Goal: Information Seeking & Learning: Check status

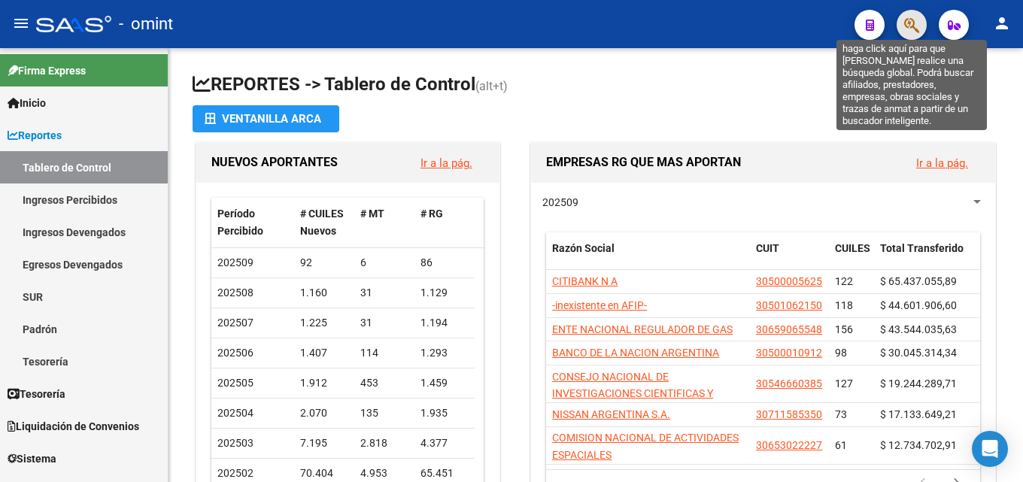
click at [909, 24] on icon "button" at bounding box center [911, 25] width 15 height 17
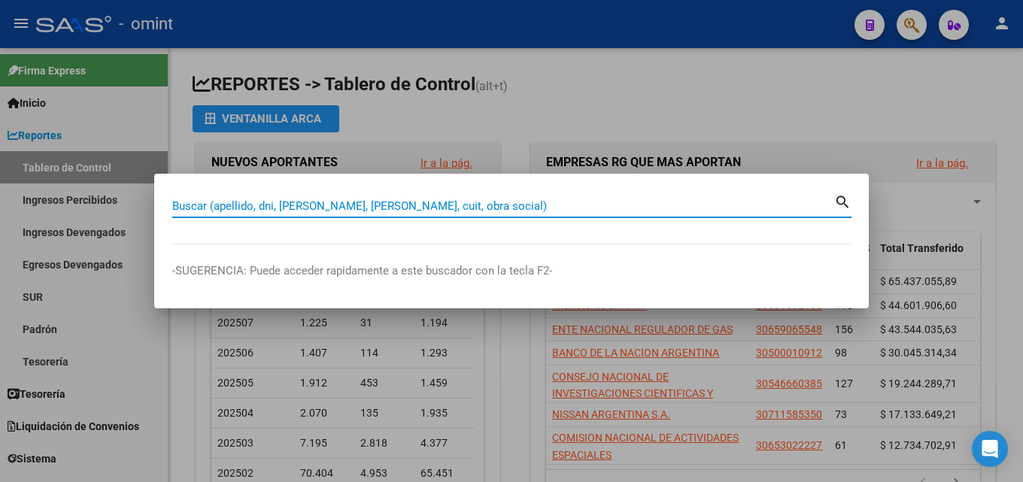
paste input "30-50381403-6"
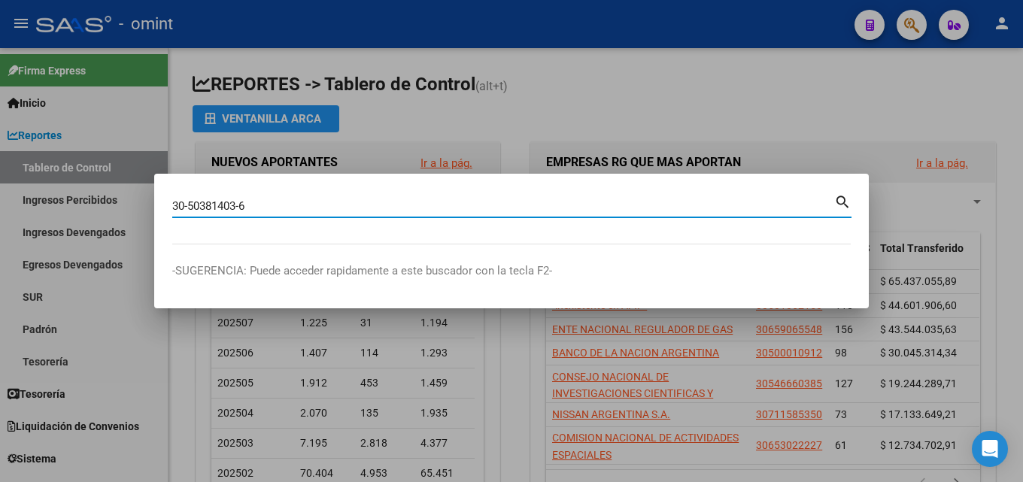
type input "30503814036"
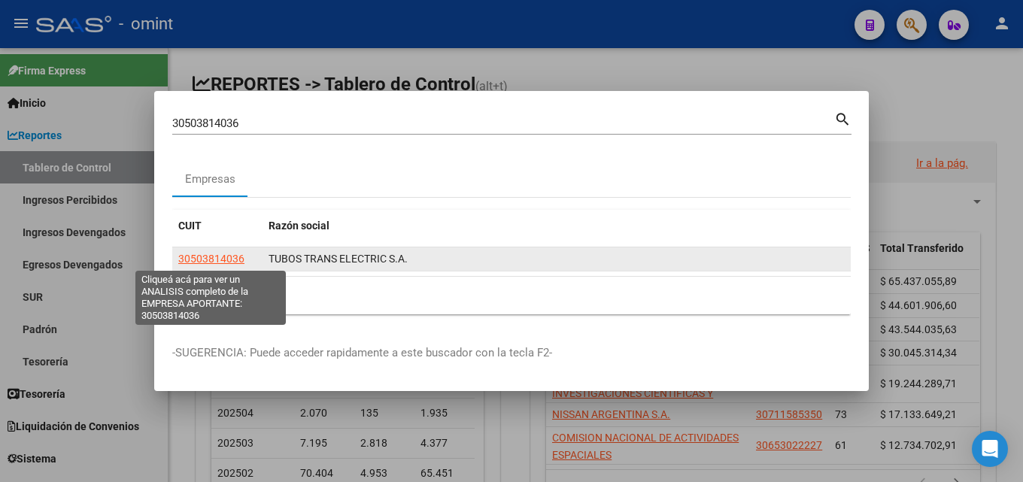
click at [226, 261] on span "30503814036" at bounding box center [211, 259] width 66 height 12
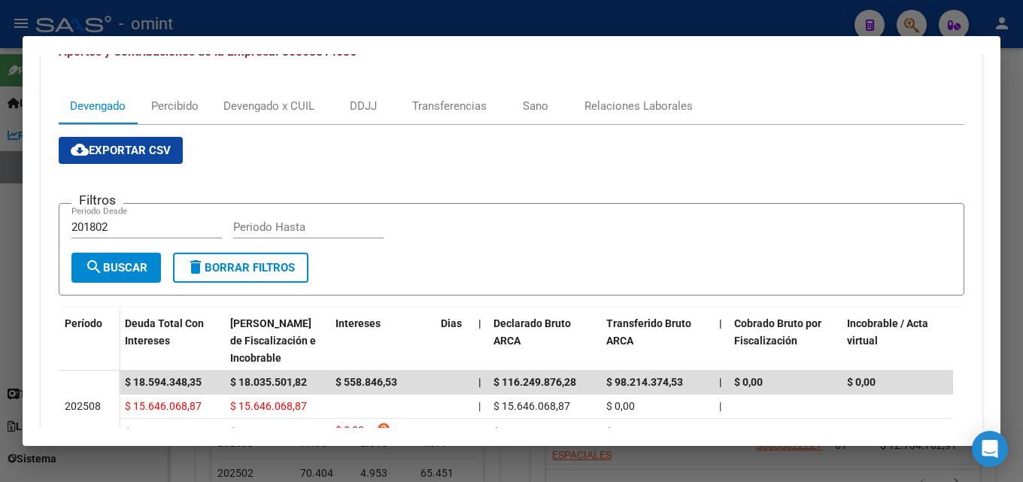
scroll to position [376, 0]
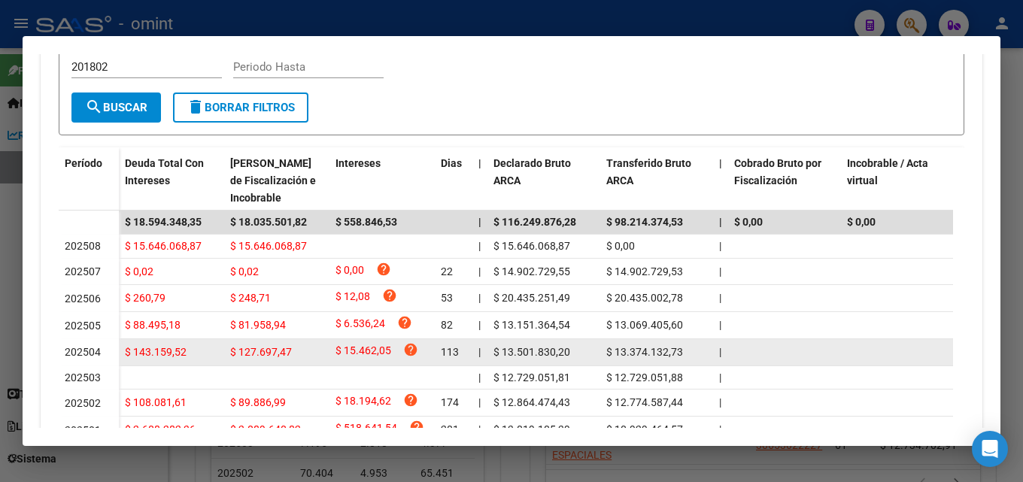
drag, startPoint x: 694, startPoint y: 352, endPoint x: 89, endPoint y: 345, distance: 605.6
click at [89, 345] on datatable-body-row "202504 $ 143.159,52 $ 127.697,47 $ 15.462,05 help 113 | $ 13.501.830,20 $ 13.37…" at bounding box center [988, 352] width 1858 height 27
click at [625, 361] on div "$ 13.374.132,73" at bounding box center [656, 352] width 101 height 17
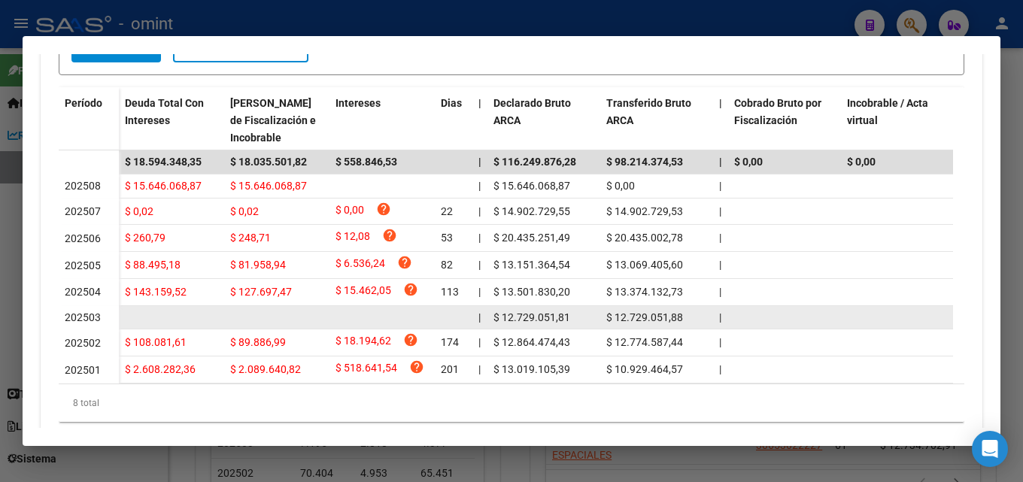
scroll to position [411, 0]
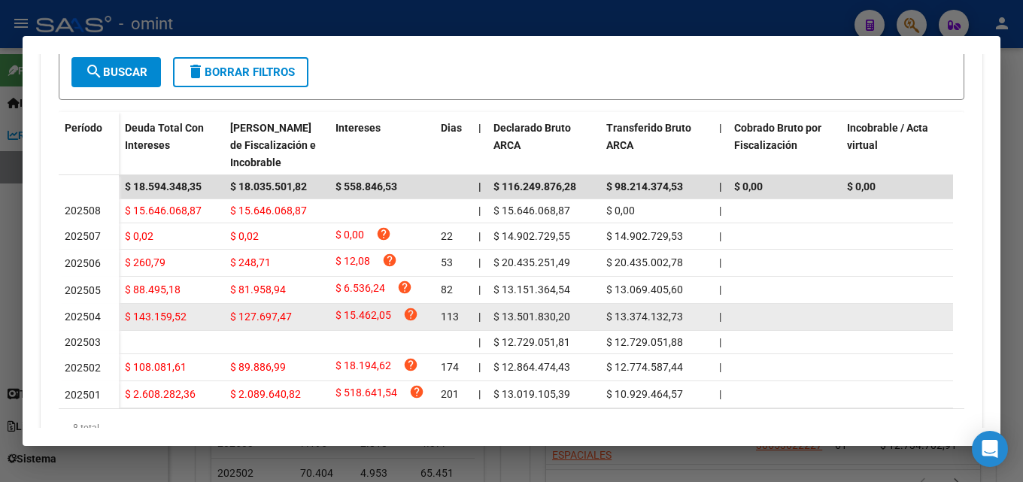
drag, startPoint x: 685, startPoint y: 320, endPoint x: 606, endPoint y: 311, distance: 80.2
click at [606, 311] on datatable-body-cell "$ 13.374.132,73" at bounding box center [656, 317] width 113 height 26
copy span "$ 13.374.132,73"
click at [688, 316] on div "$ 13.374.132,73" at bounding box center [656, 316] width 101 height 17
drag, startPoint x: 675, startPoint y: 321, endPoint x: 493, endPoint y: 317, distance: 182.8
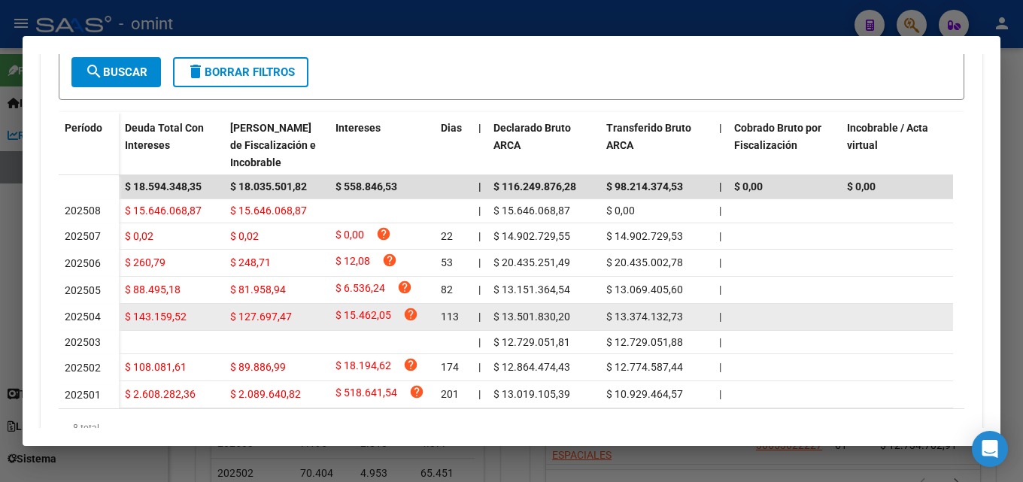
click at [493, 317] on div "$ 143.159,52 $ 127.697,47 $ 15.462,05 help 113 | $ 13.501.830,20 $ 13.374.132,7…" at bounding box center [1018, 317] width 1798 height 27
copy div "$ 13.501.830,20 $ 13.374.132,73"
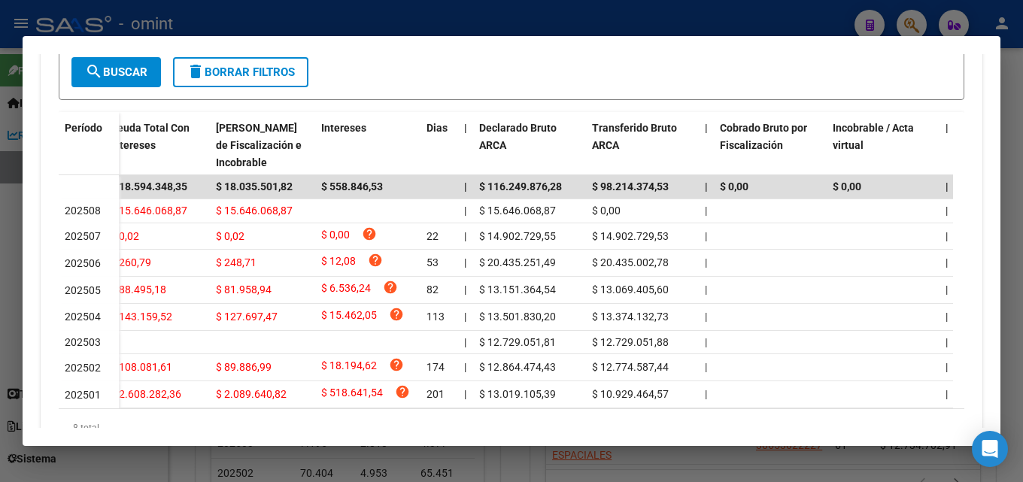
scroll to position [0, 0]
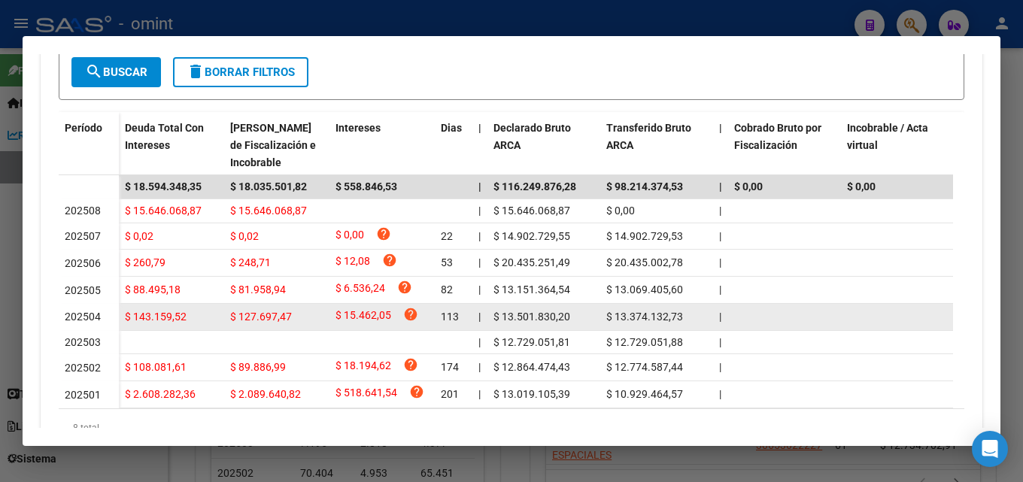
click at [165, 326] on div "$ 143.159,52" at bounding box center [171, 316] width 93 height 17
click at [626, 329] on datatable-body-cell "$ 13.374.132,73" at bounding box center [656, 317] width 113 height 26
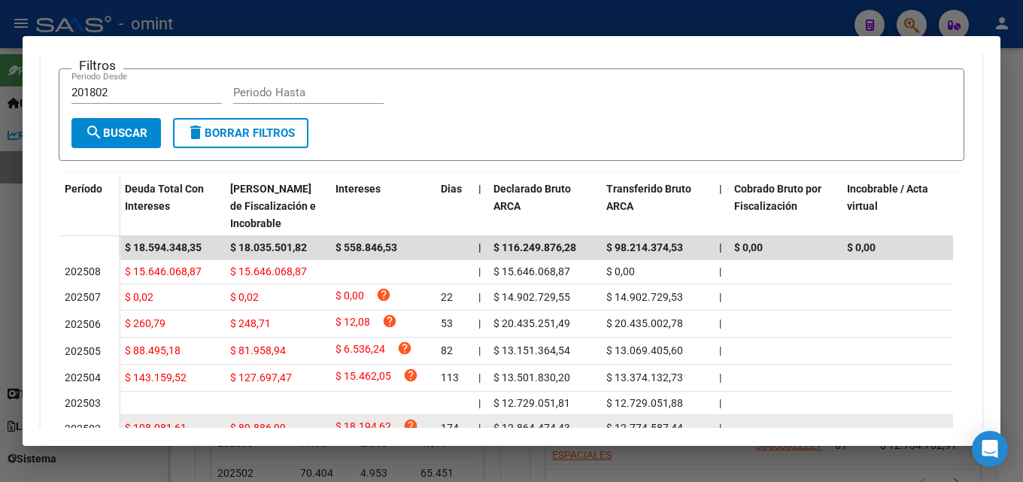
scroll to position [35, 0]
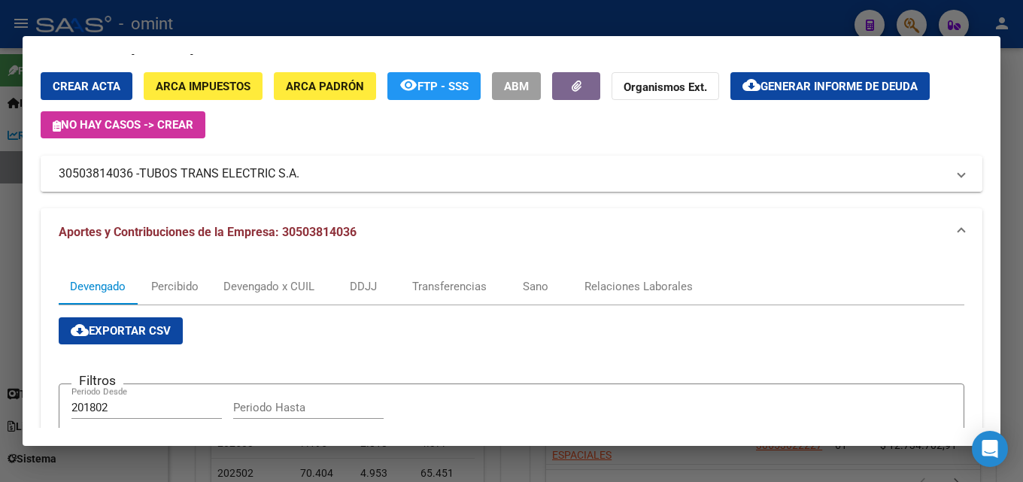
click at [188, 168] on span "TUBOS TRANS ELECTRIC S.A." at bounding box center [219, 174] width 160 height 18
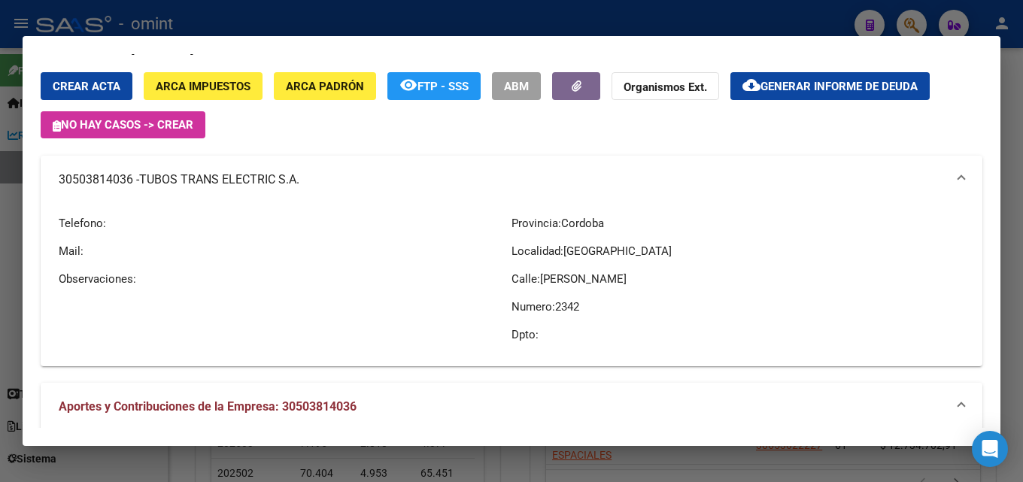
click at [0, 161] on div at bounding box center [511, 241] width 1023 height 482
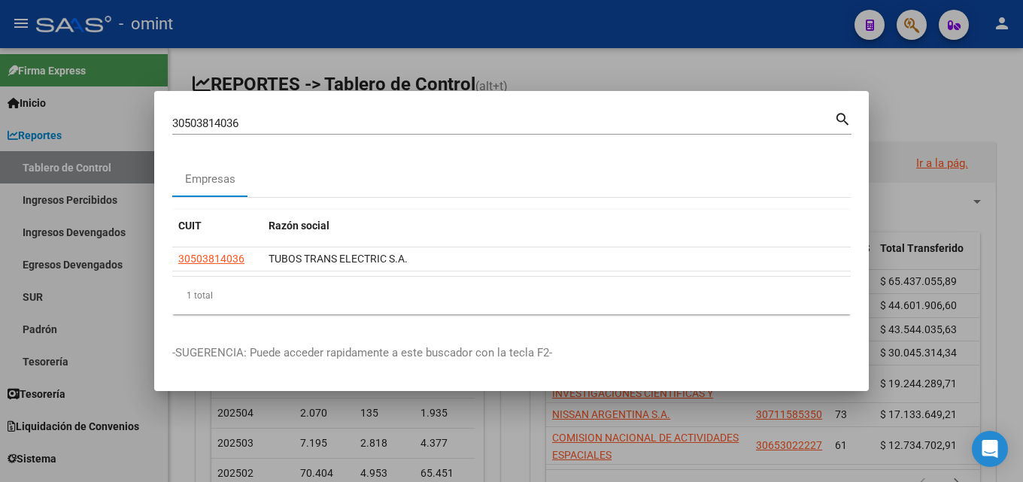
click at [42, 209] on div at bounding box center [511, 241] width 1023 height 482
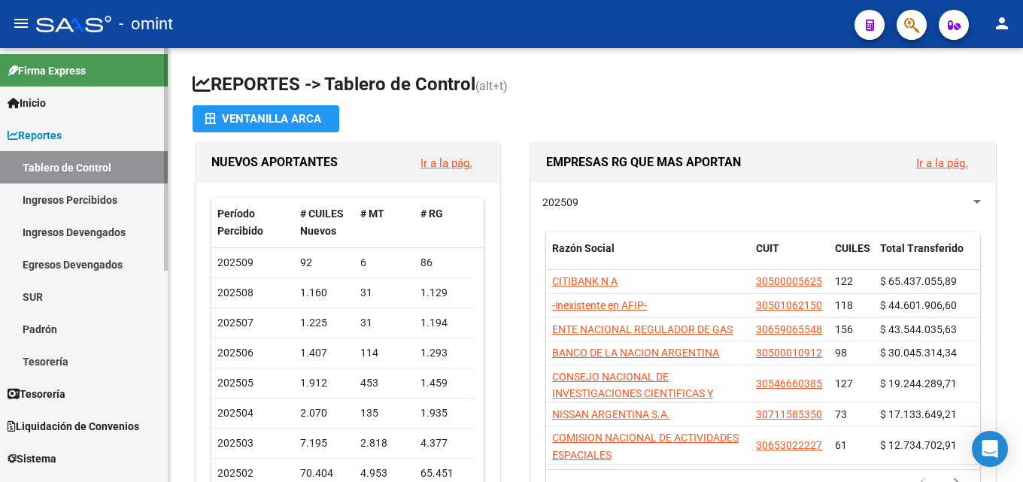
click at [121, 223] on link "Ingresos Devengados" at bounding box center [84, 232] width 168 height 32
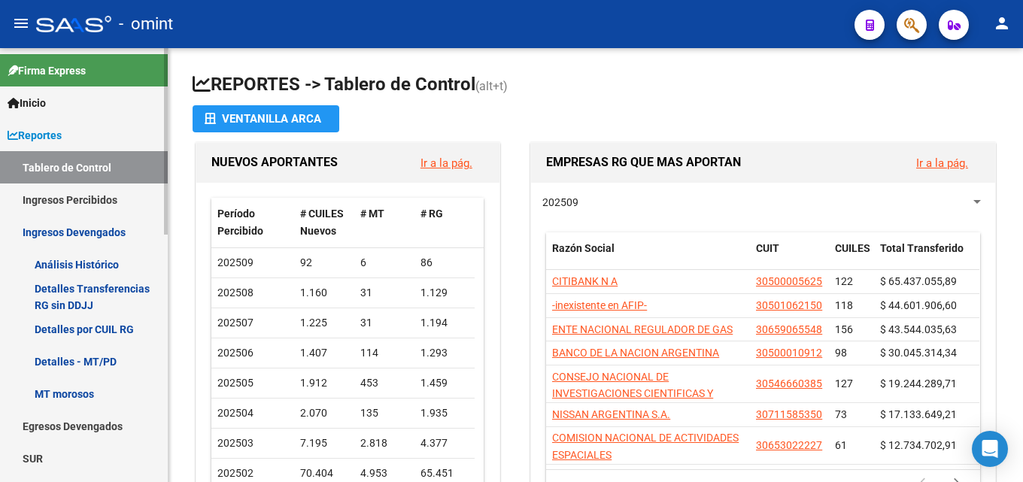
click at [77, 331] on link "Detalles por CUIL RG" at bounding box center [84, 329] width 168 height 32
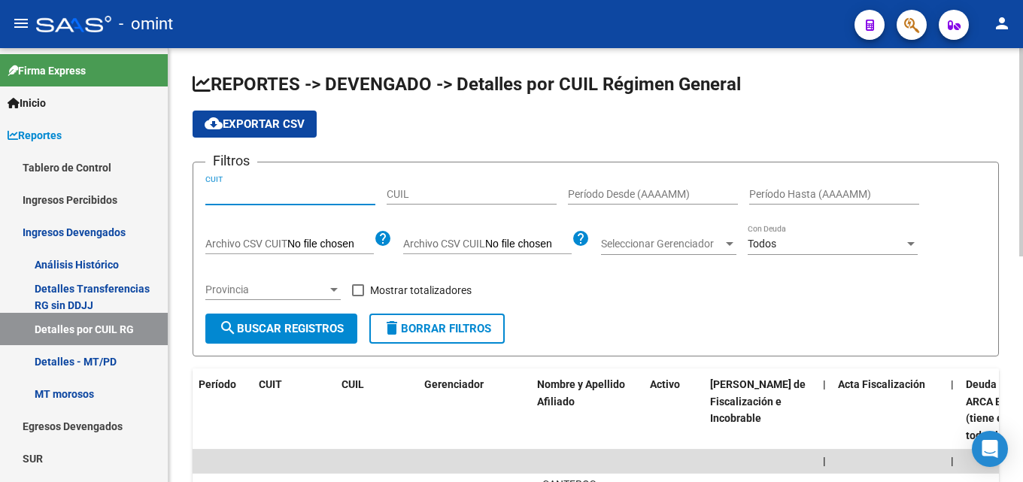
click at [296, 196] on input "CUIT" at bounding box center [290, 194] width 170 height 13
paste input "30-50381403-6"
type input "30-50381403-6"
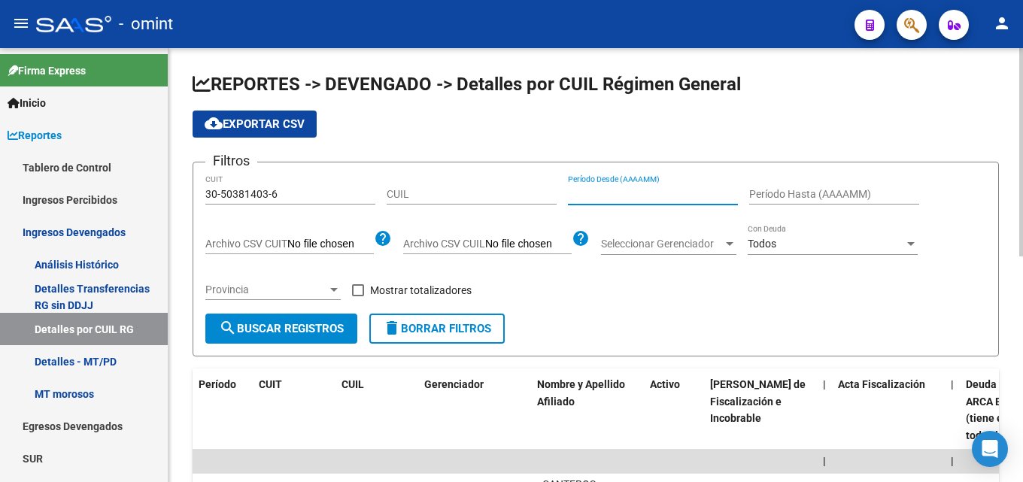
click at [642, 190] on input "Período Desde (AAAAMM)" at bounding box center [653, 194] width 170 height 13
type input "202501"
drag, startPoint x: 639, startPoint y: 184, endPoint x: 563, endPoint y: 173, distance: 76.7
click at [563, 173] on form "Filtros 30-50381403-6 CUIT CUIL 202501 Período Desde (AAAAMM) Período Hasta (AA…" at bounding box center [596, 259] width 806 height 195
drag, startPoint x: 615, startPoint y: 198, endPoint x: 629, endPoint y: 187, distance: 17.2
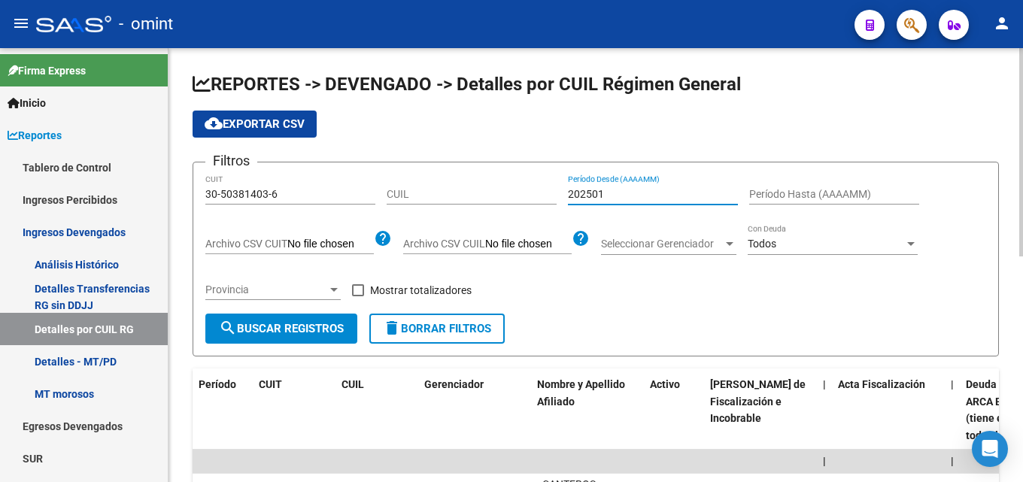
click at [486, 165] on form "Filtros 30-50381403-6 CUIT CUIL 202501 Período Desde (AAAAMM) Período Hasta (AA…" at bounding box center [596, 259] width 806 height 195
click at [833, 187] on div "Período Hasta (AAAAMM)" at bounding box center [834, 190] width 170 height 30
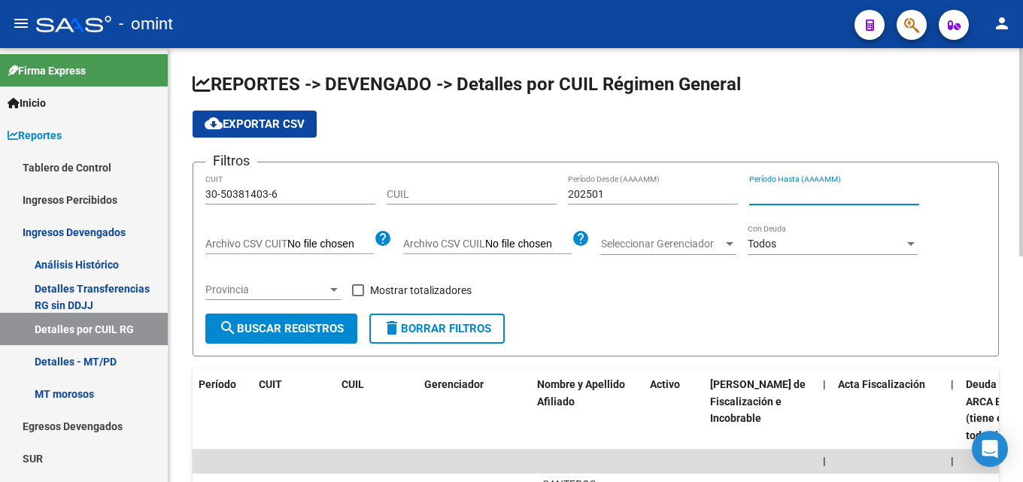
paste input "202501"
click at [302, 331] on span "search Buscar Registros" at bounding box center [281, 329] width 125 height 14
click at [813, 191] on input "202504" at bounding box center [834, 194] width 170 height 13
type input "202506"
click at [293, 327] on span "search Buscar Registros" at bounding box center [281, 329] width 125 height 14
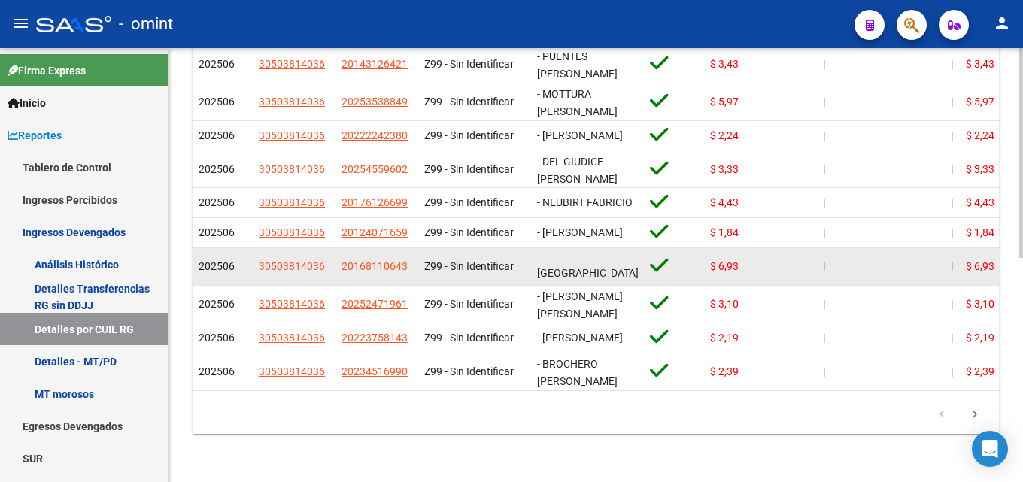
scroll to position [88, 0]
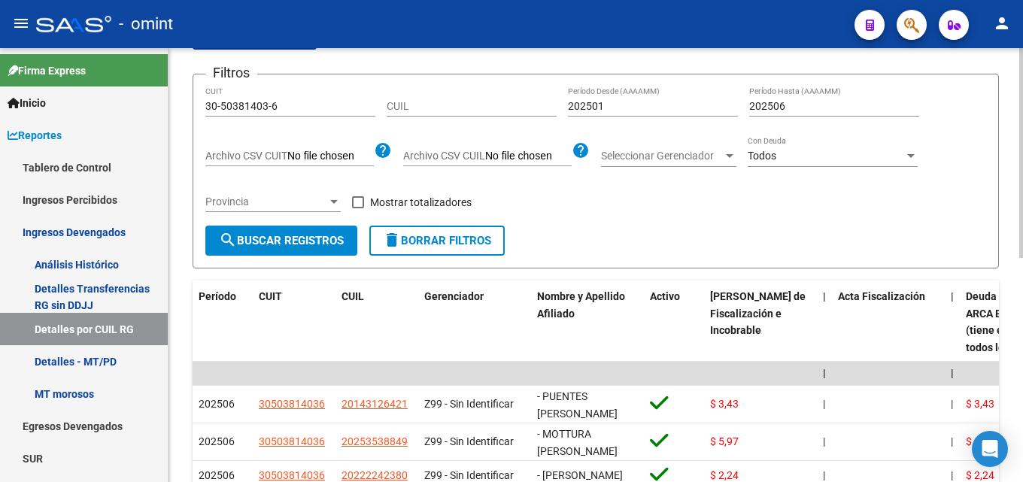
click at [647, 103] on input "202501" at bounding box center [653, 106] width 170 height 13
drag, startPoint x: 802, startPoint y: 111, endPoint x: 598, endPoint y: 83, distance: 205.7
click at [598, 83] on form "Filtros 30-50381403-6 CUIT CUIL 202501 Período Desde (AAAAMM) 202506 Período Ha…" at bounding box center [596, 171] width 806 height 195
click at [621, 102] on input "202501" at bounding box center [653, 106] width 170 height 13
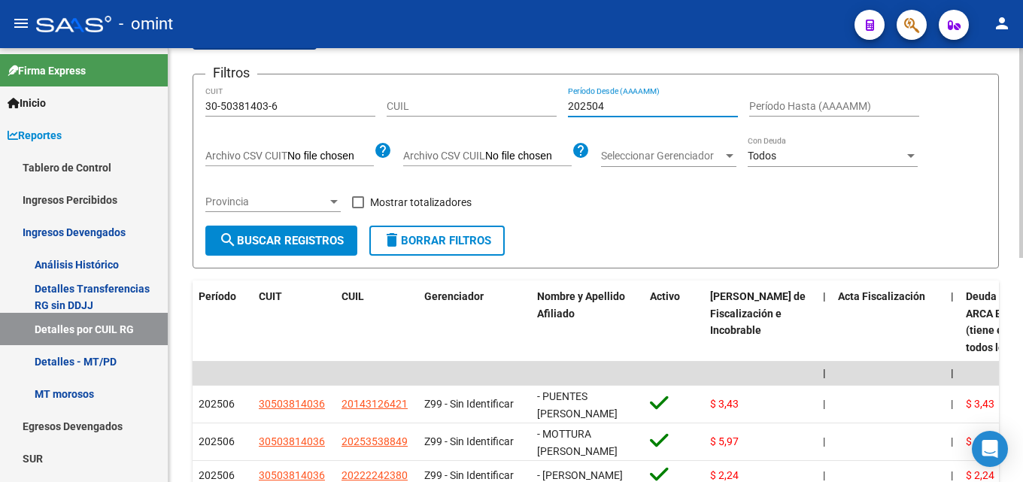
drag, startPoint x: 621, startPoint y: 102, endPoint x: 694, endPoint y: 126, distance: 76.8
click at [490, 87] on div "Filtros 30-50381403-6 CUIT CUIL 202504 Período Desde (AAAAMM) Período Hasta (AA…" at bounding box center [595, 156] width 781 height 139
type input "202504"
click at [800, 111] on input "Período Hasta (AAAAMM)" at bounding box center [834, 106] width 170 height 13
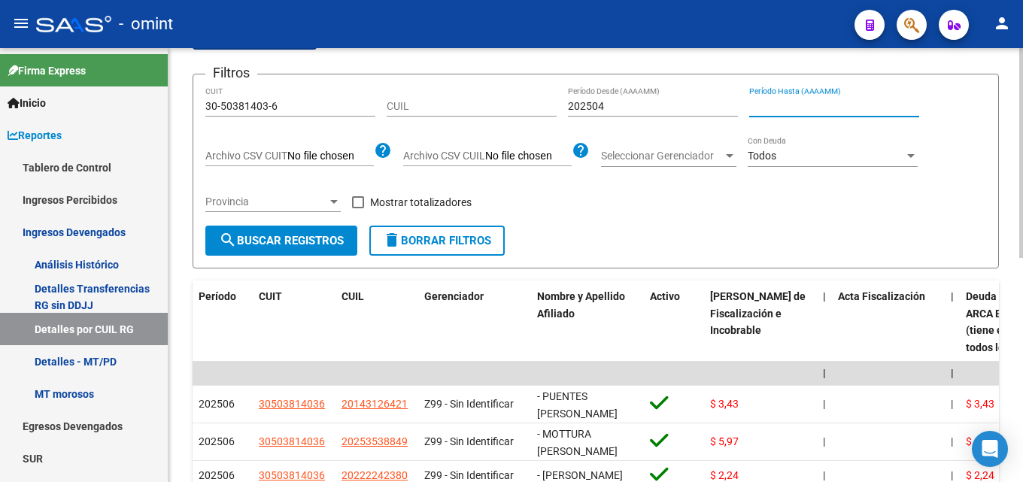
paste input "202504"
type input "202504"
drag, startPoint x: 296, startPoint y: 244, endPoint x: 286, endPoint y: 249, distance: 10.8
click at [294, 244] on span "search Buscar Registros" at bounding box center [281, 241] width 125 height 14
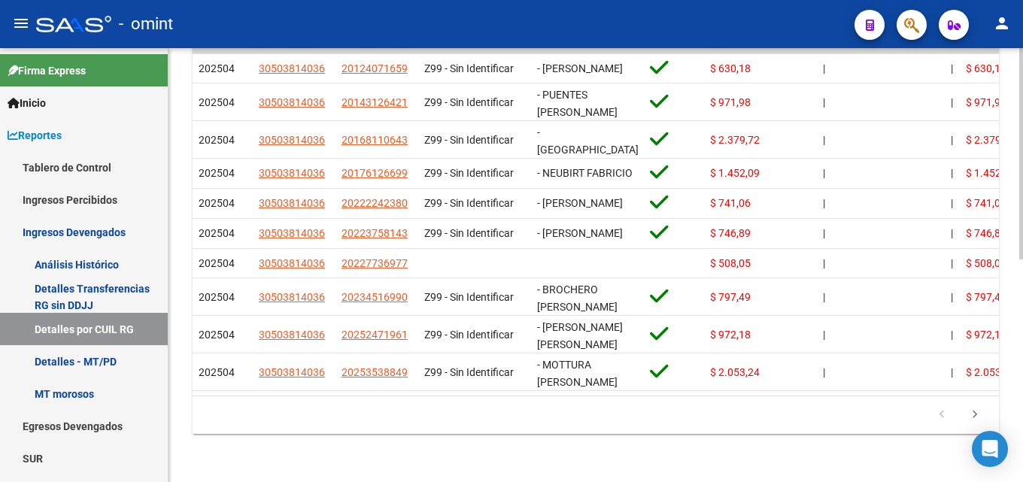
scroll to position [457, 0]
click at [975, 416] on icon "go to next page" at bounding box center [975, 417] width 20 height 18
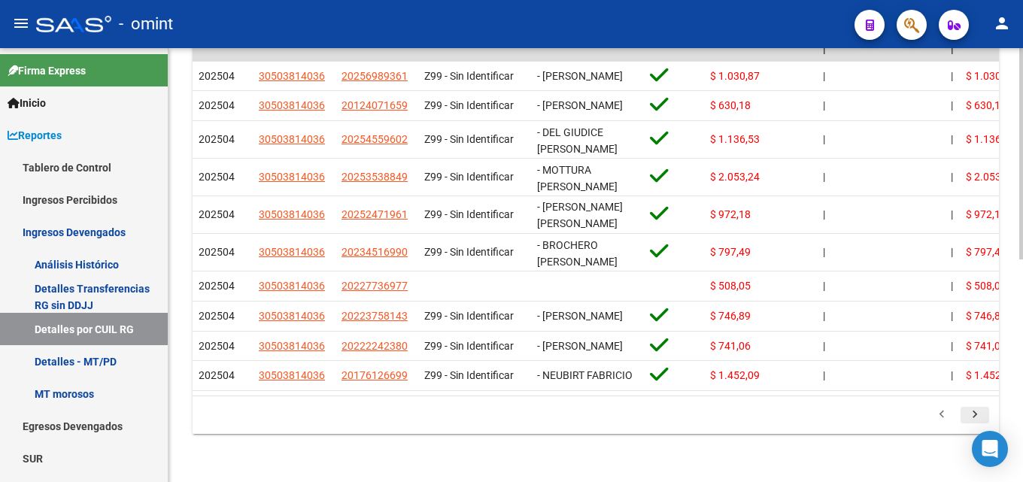
click at [973, 411] on icon "go to next page" at bounding box center [975, 417] width 20 height 18
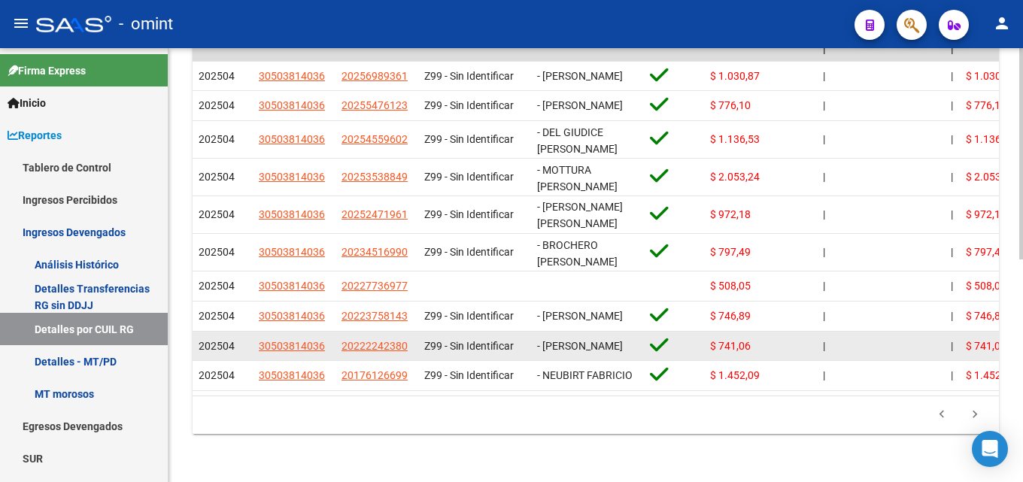
scroll to position [382, 0]
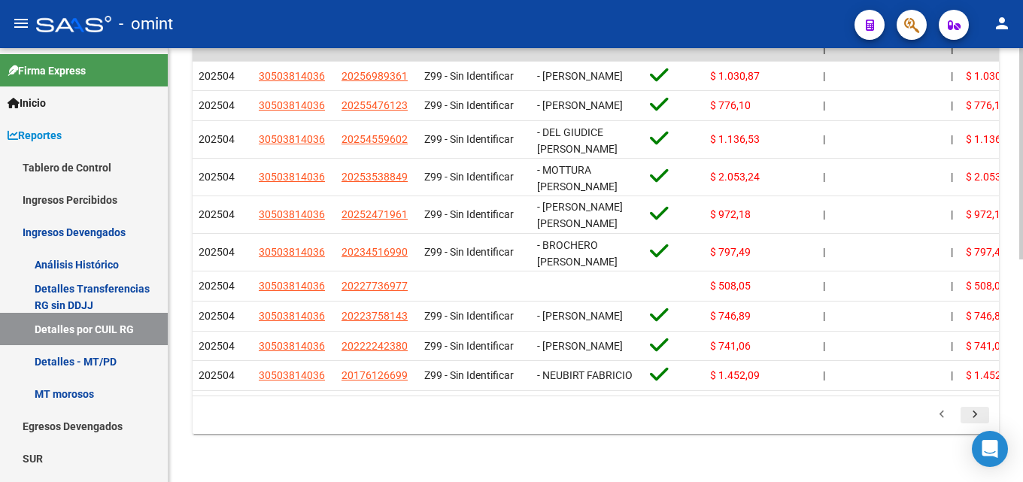
click at [967, 413] on icon "go to next page" at bounding box center [975, 417] width 20 height 18
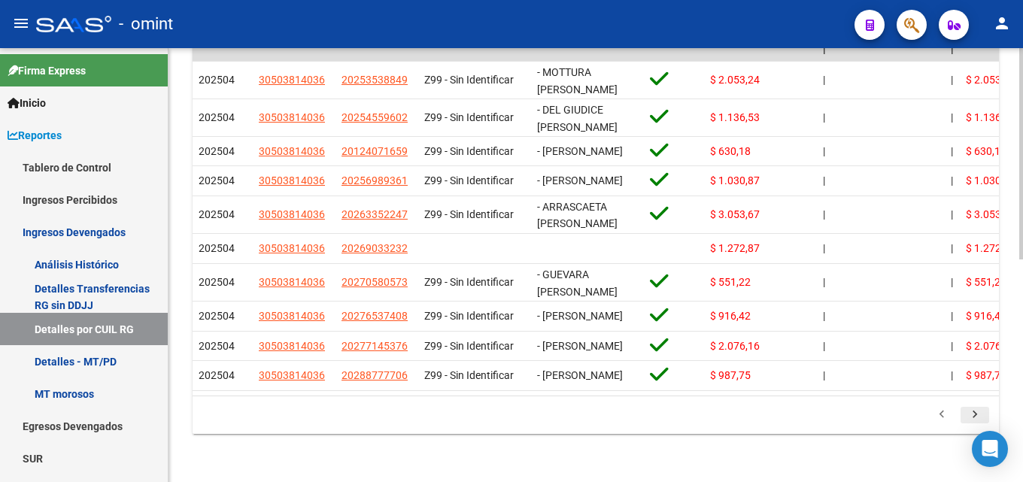
scroll to position [457, 0]
click at [965, 417] on icon "go to next page" at bounding box center [975, 417] width 20 height 18
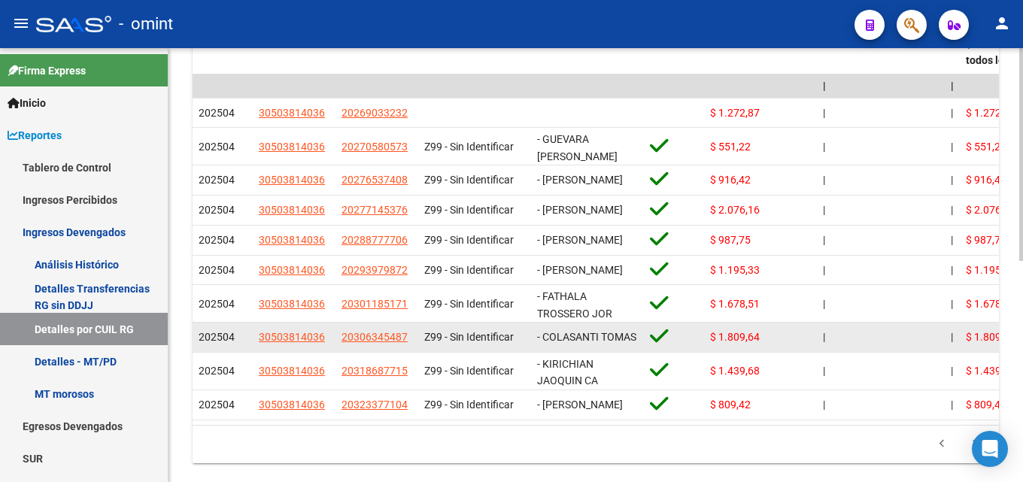
scroll to position [451, 0]
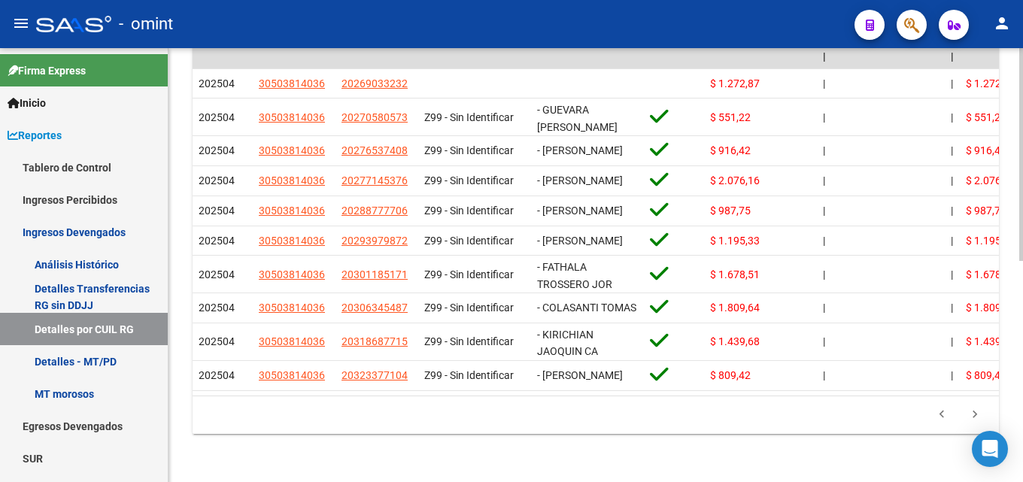
click at [973, 413] on icon "go to next page" at bounding box center [975, 417] width 20 height 18
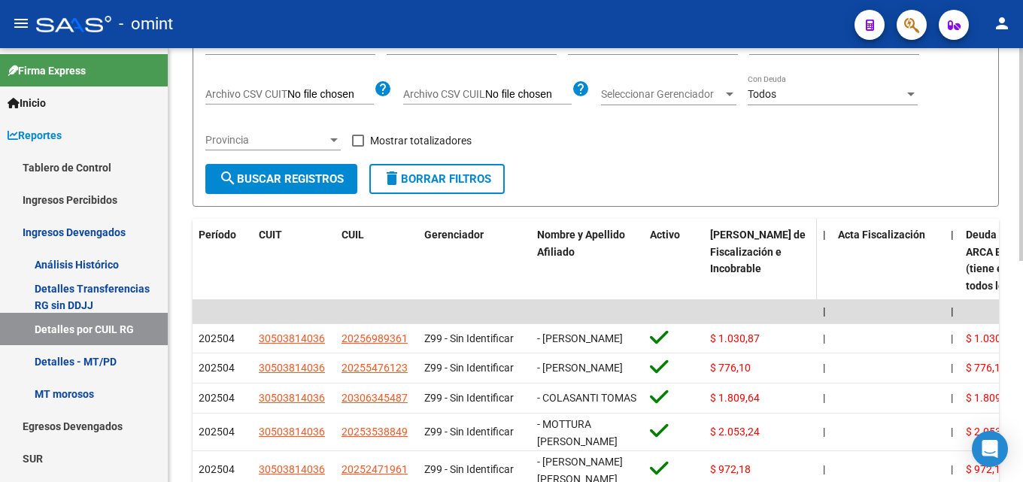
scroll to position [74, 0]
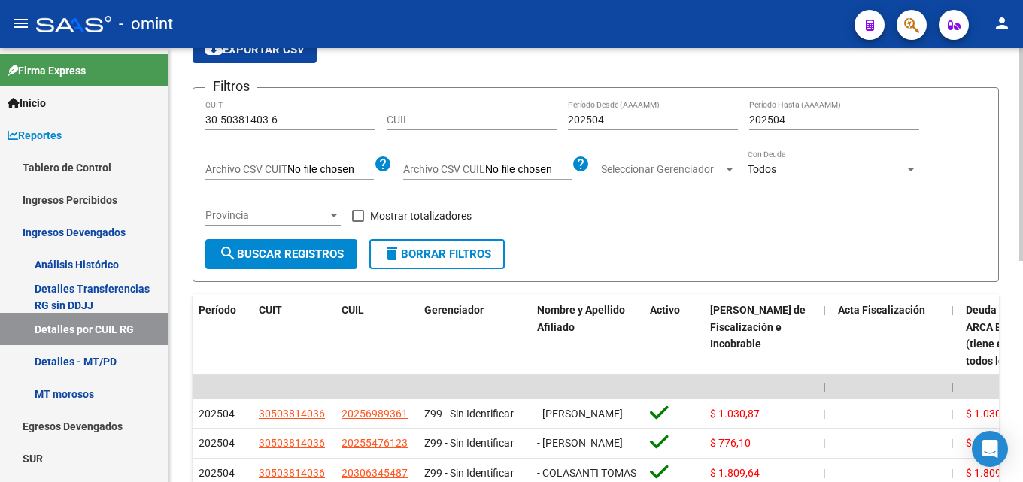
click at [412, 128] on div "CUIL" at bounding box center [472, 115] width 170 height 30
paste input "27-25045372-3"
type input "27-25045372-3"
click at [320, 237] on div "Provincia Provincia" at bounding box center [272, 217] width 135 height 43
click at [311, 253] on span "search Buscar Registros" at bounding box center [281, 254] width 125 height 14
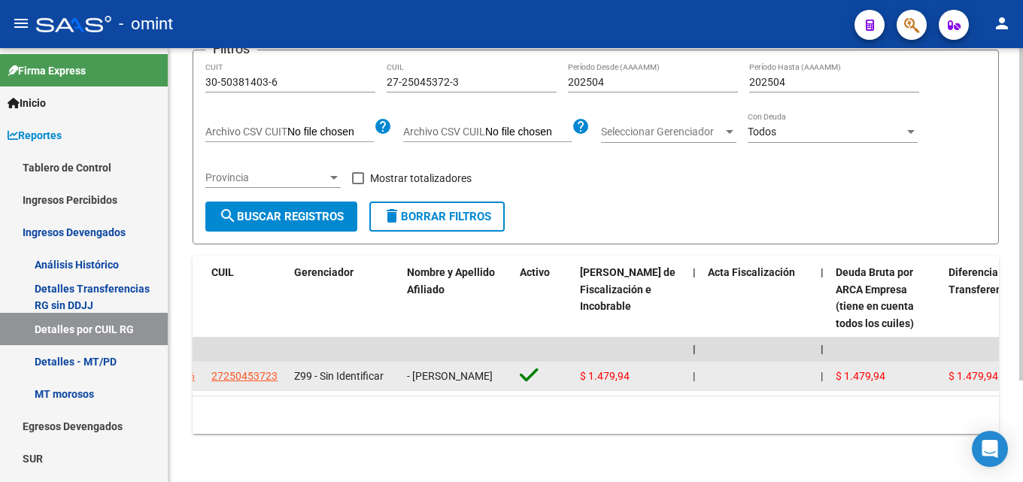
scroll to position [0, 111]
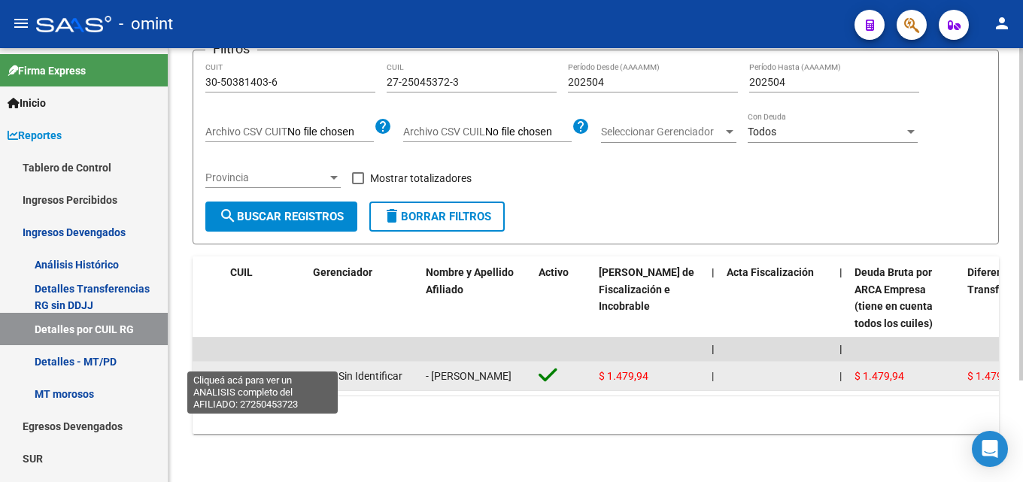
click at [277, 370] on span "27250453723" at bounding box center [263, 376] width 66 height 12
type textarea "27250453723"
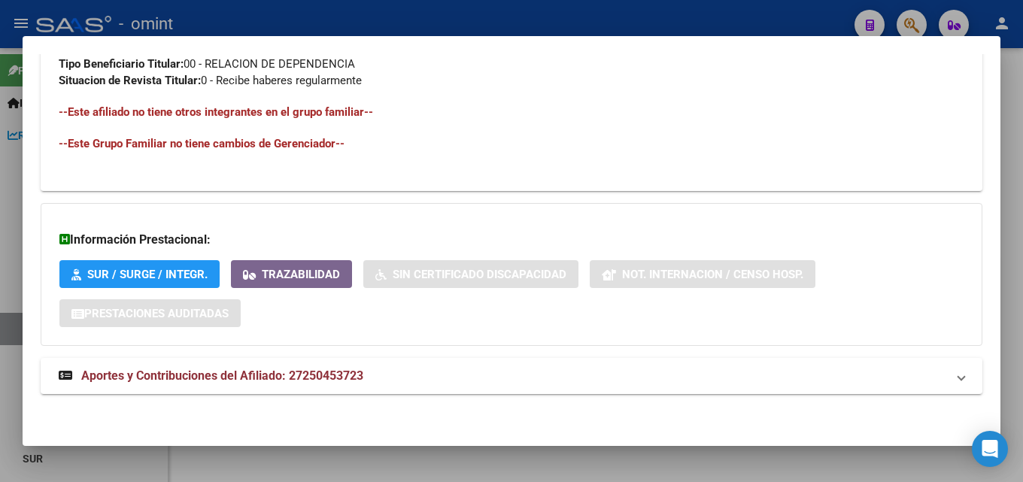
click at [302, 360] on mat-expansion-panel-header "Aportes y Contribuciones del Afiliado: 27250453723" at bounding box center [512, 376] width 942 height 36
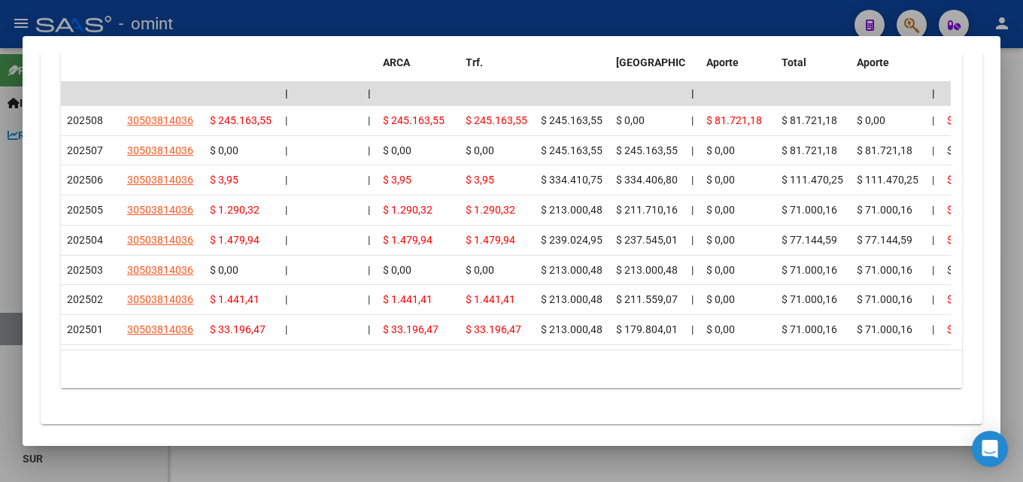
scroll to position [1410, 0]
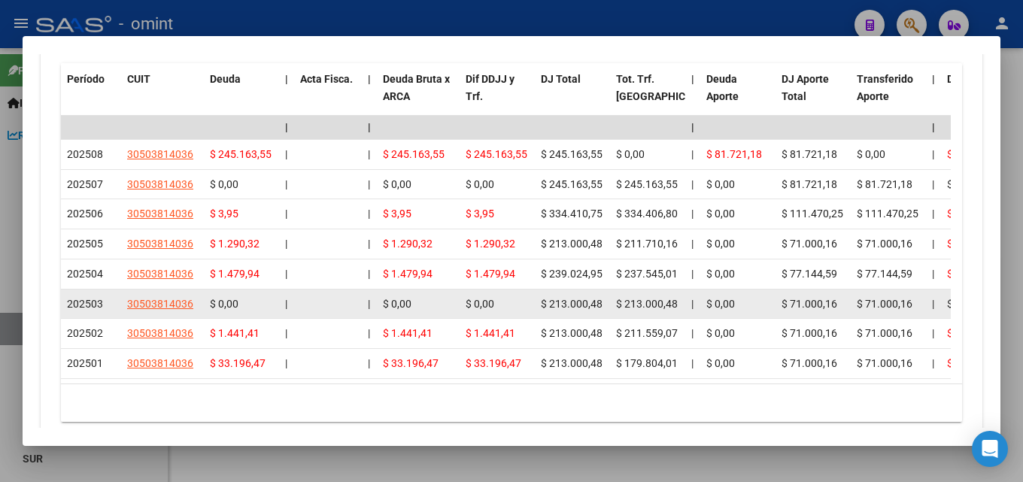
drag, startPoint x: 213, startPoint y: 305, endPoint x: 669, endPoint y: 302, distance: 455.9
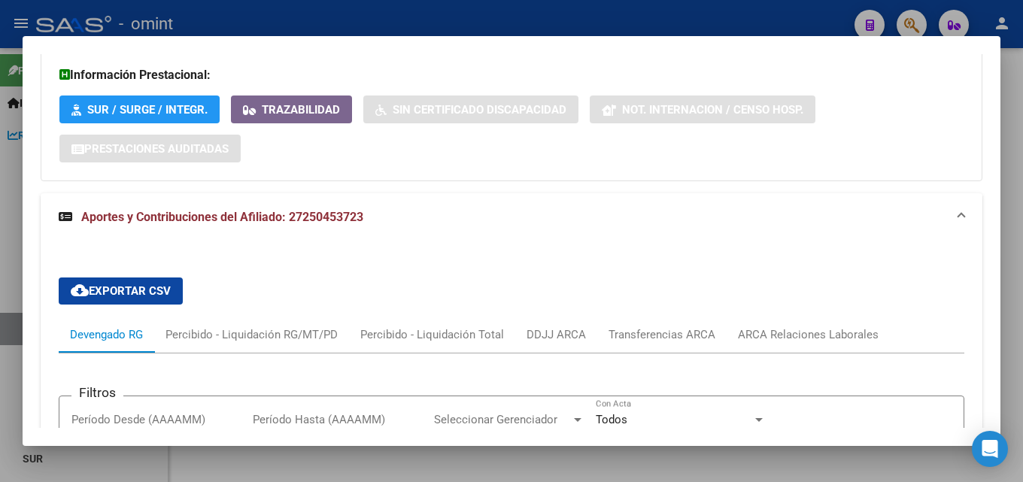
scroll to position [657, 0]
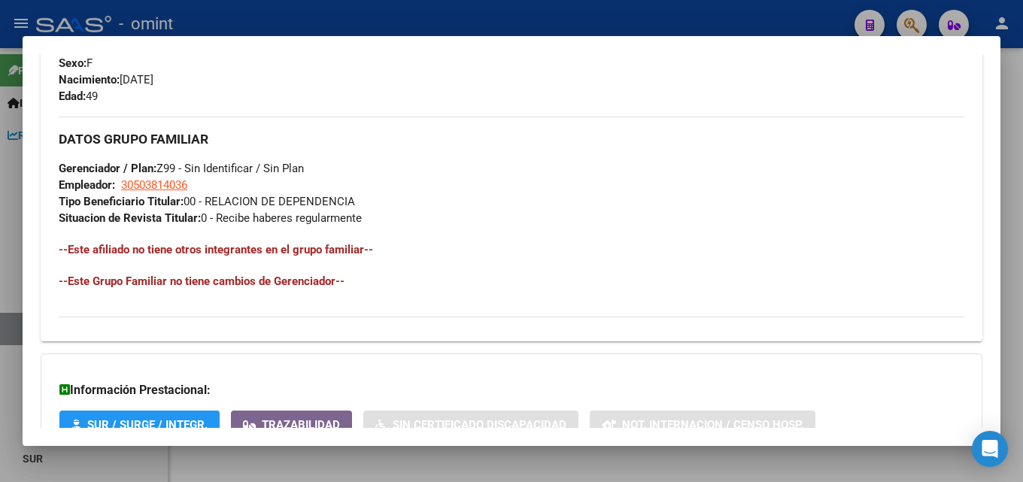
click at [354, 24] on div at bounding box center [511, 241] width 1023 height 482
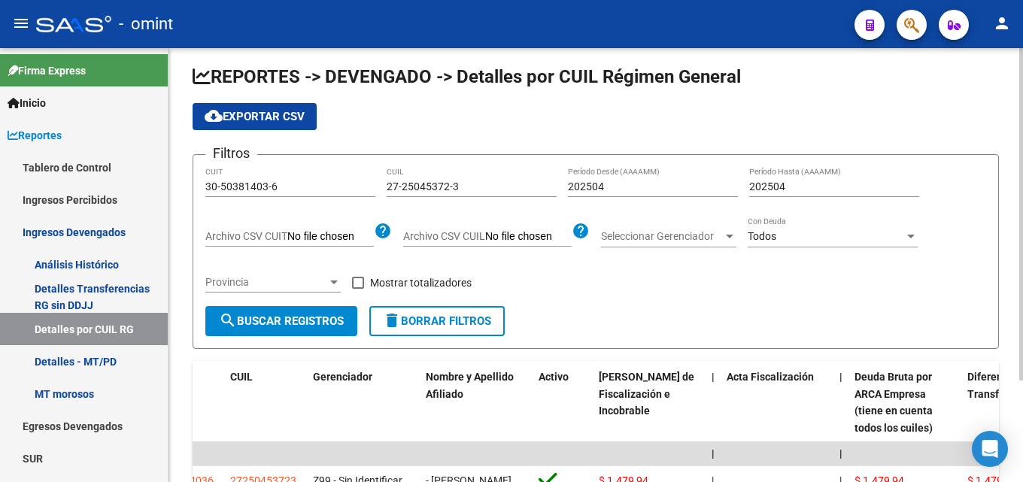
scroll to position [0, 0]
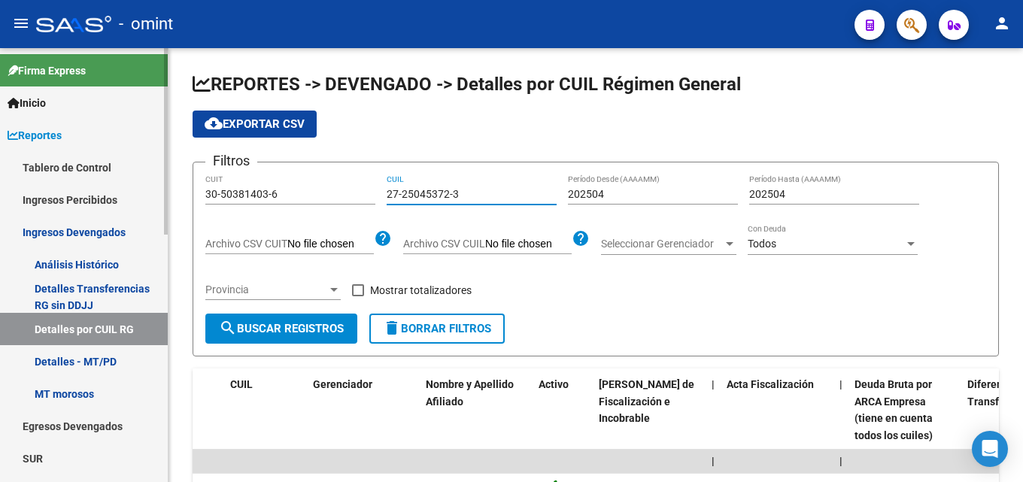
drag, startPoint x: 484, startPoint y: 198, endPoint x: 166, endPoint y: 171, distance: 318.6
click at [169, 171] on div "REPORTES -> DEVENGADO -> Detalles por CUIL Régimen General cloud_download Expor…" at bounding box center [595, 321] width 855 height 546
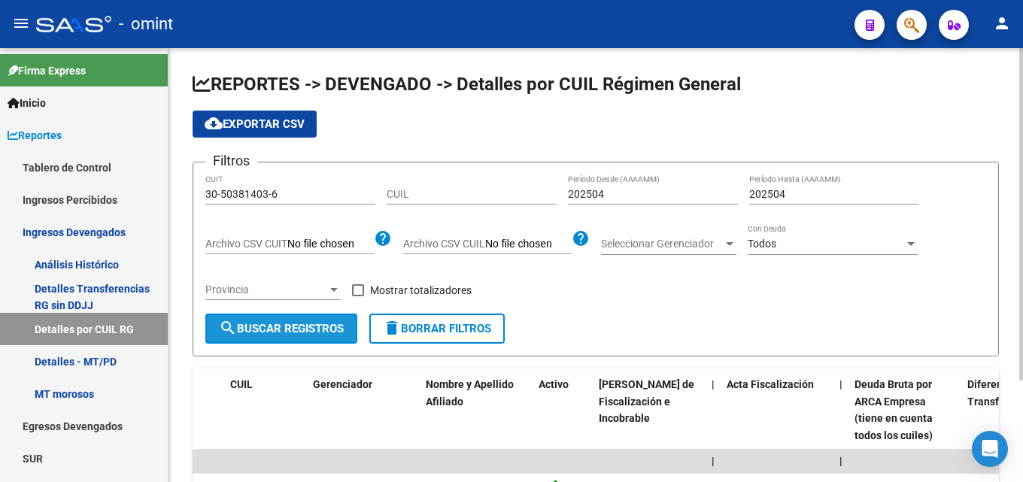
click at [311, 333] on span "search Buscar Registros" at bounding box center [281, 329] width 125 height 14
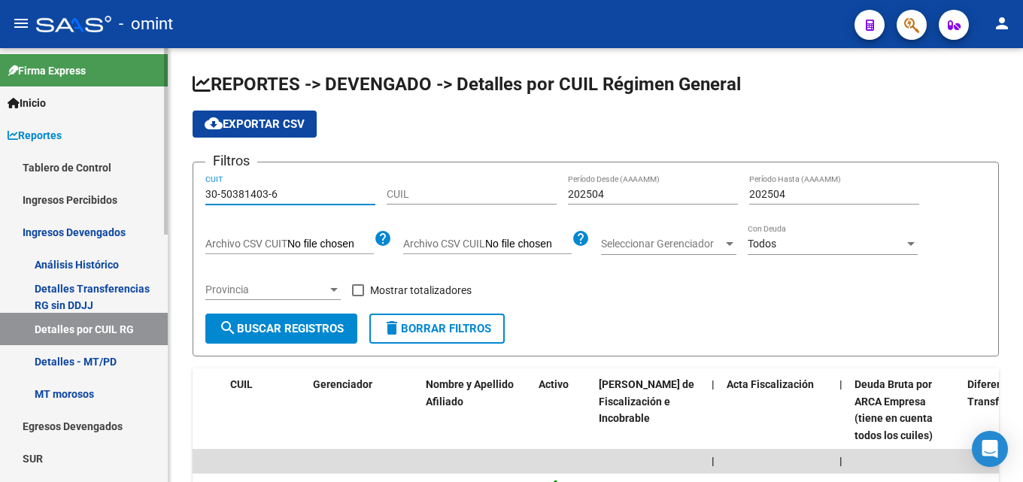
drag, startPoint x: 284, startPoint y: 192, endPoint x: 80, endPoint y: 155, distance: 206.4
click at [80, 155] on mat-sidenav-container "Firma Express Inicio Instructivos Contacto OS Reportes Tablero de Control Ingre…" at bounding box center [511, 265] width 1023 height 434
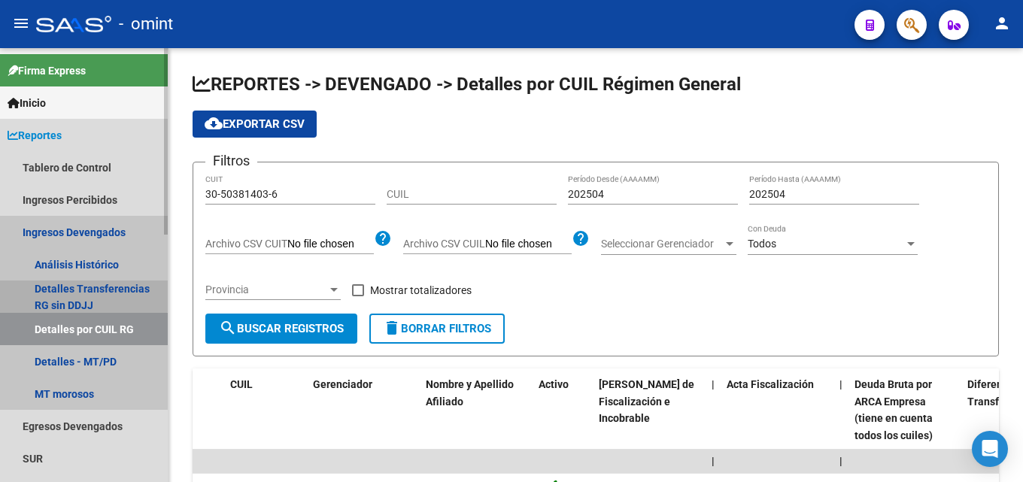
click at [78, 289] on link "Detalles Transferencias RG sin DDJJ" at bounding box center [84, 297] width 168 height 32
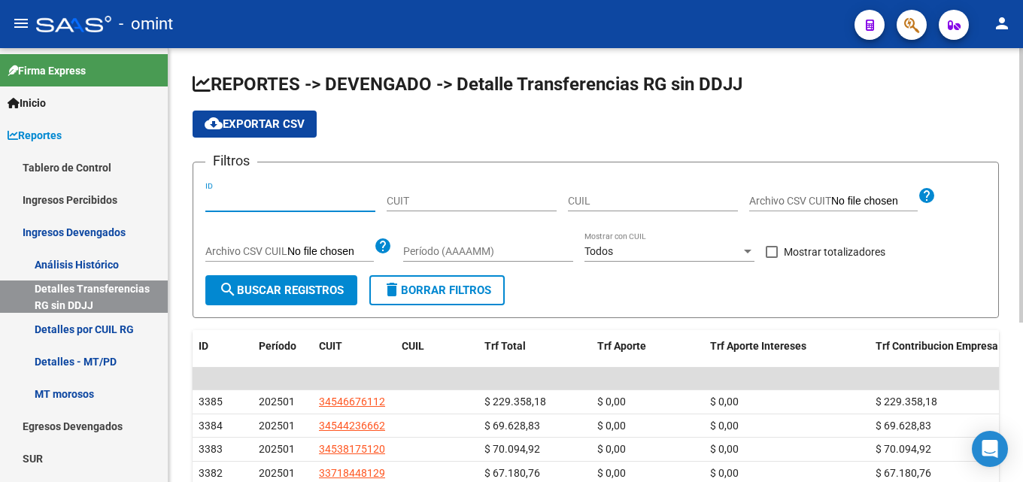
click at [260, 196] on input "ID" at bounding box center [290, 201] width 170 height 13
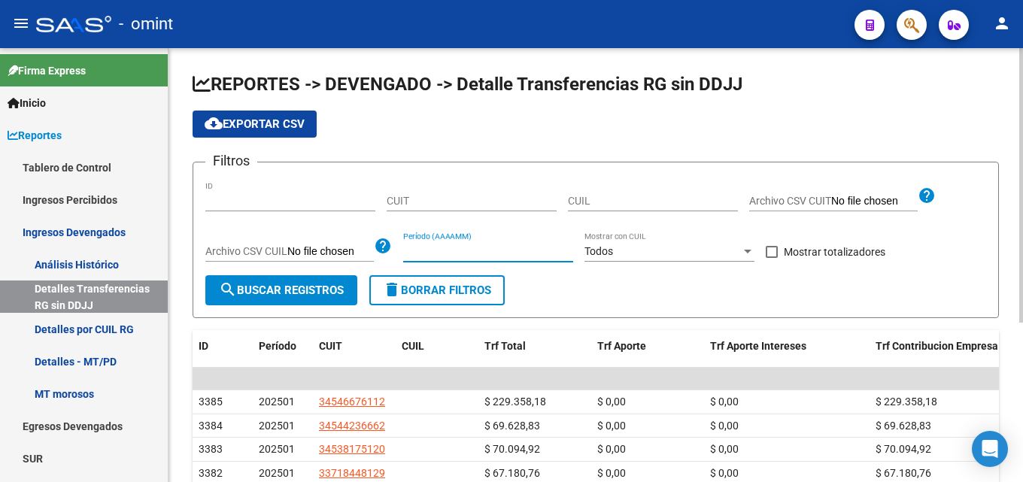
click at [445, 257] on input "Período (AAAAMM)" at bounding box center [488, 251] width 170 height 13
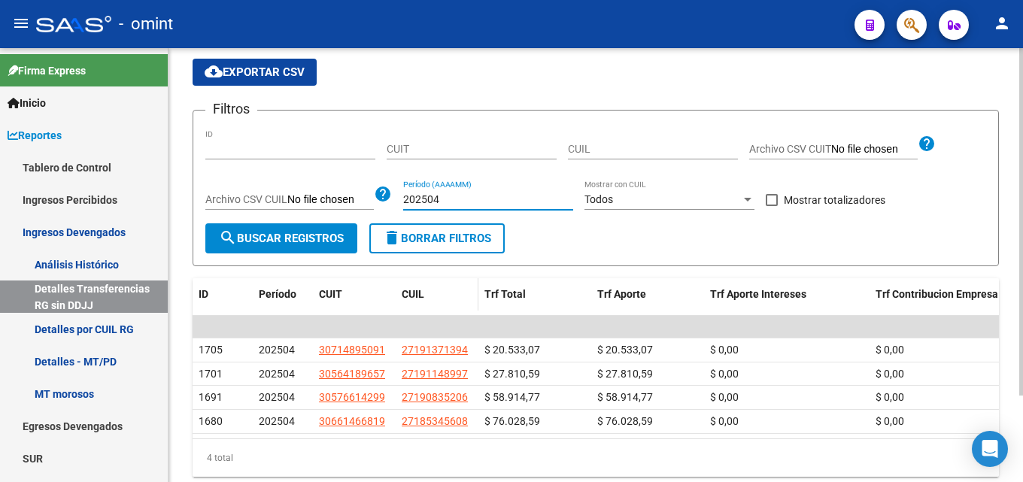
scroll to position [75, 0]
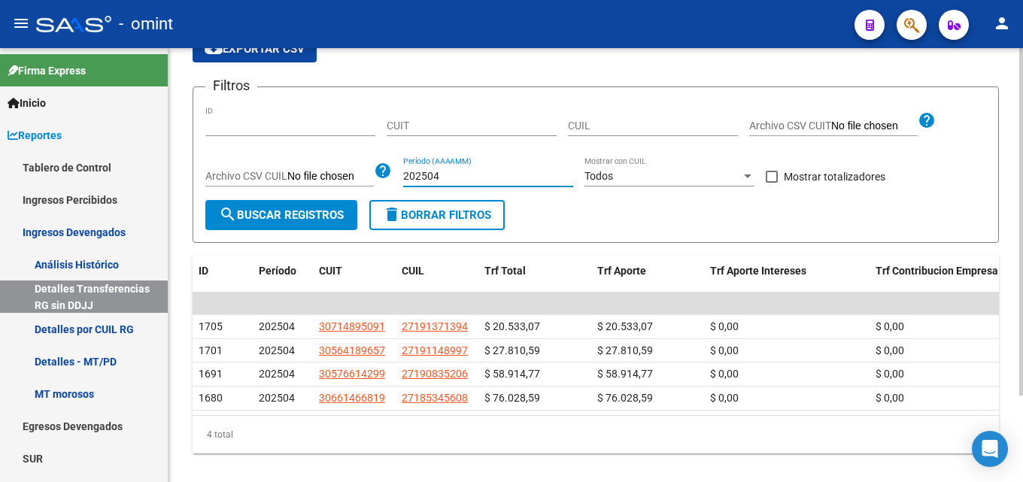
type input "202504"
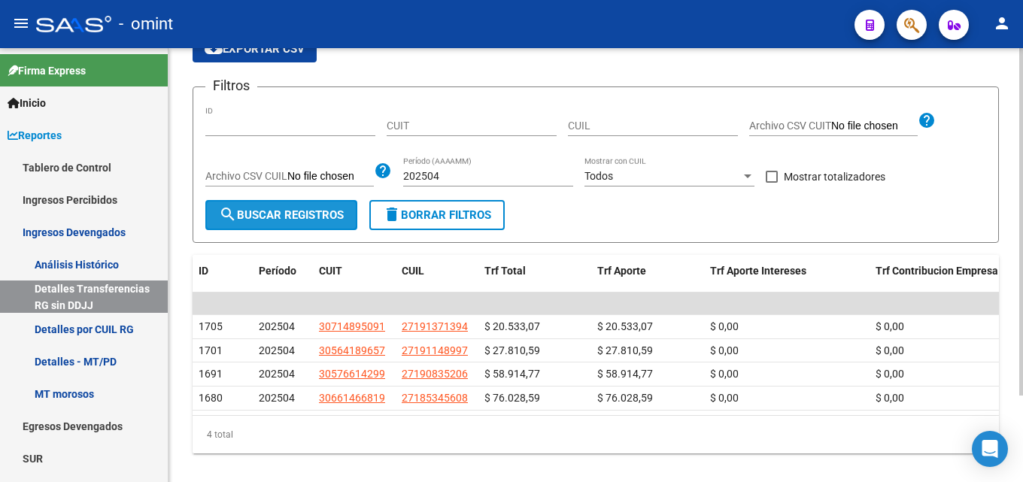
click at [332, 206] on button "search Buscar Registros" at bounding box center [281, 215] width 152 height 30
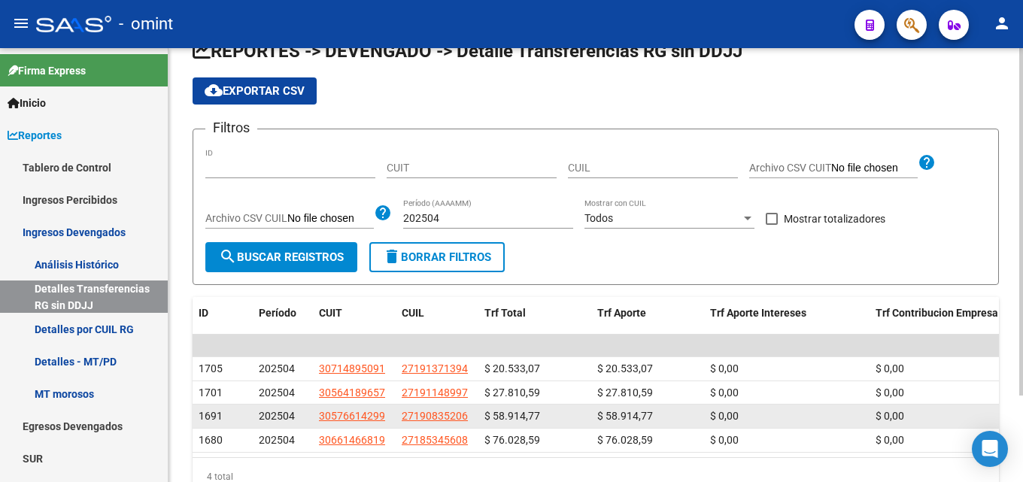
scroll to position [0, 0]
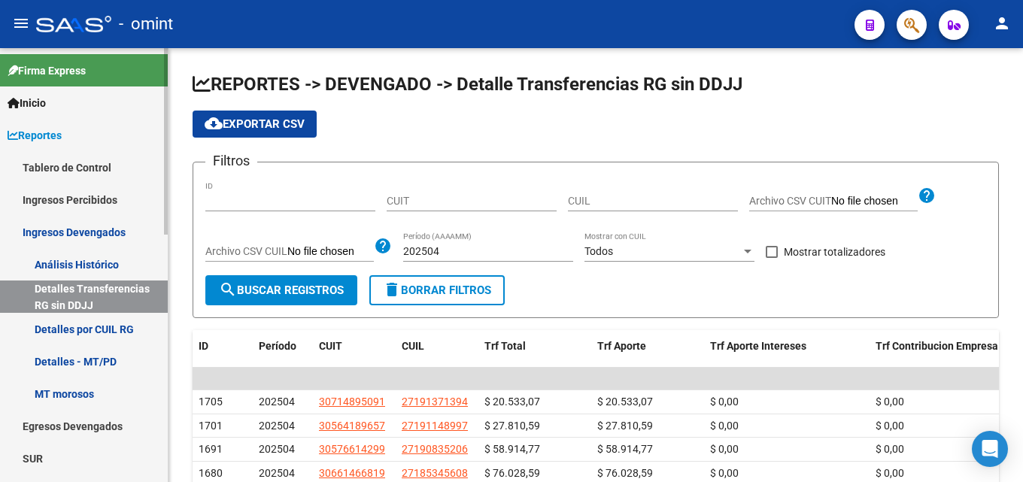
click at [74, 229] on link "Ingresos Devengados" at bounding box center [84, 232] width 168 height 32
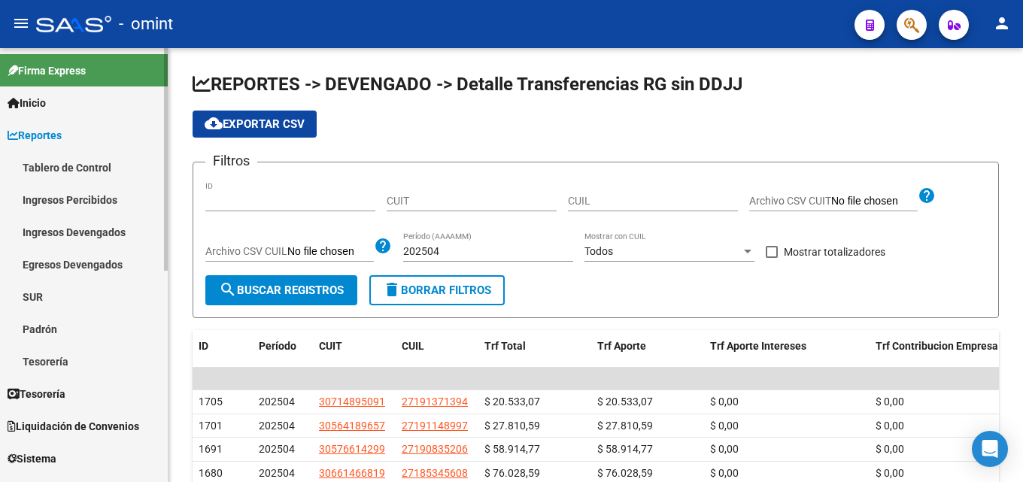
click at [96, 230] on link "Ingresos Devengados" at bounding box center [84, 232] width 168 height 32
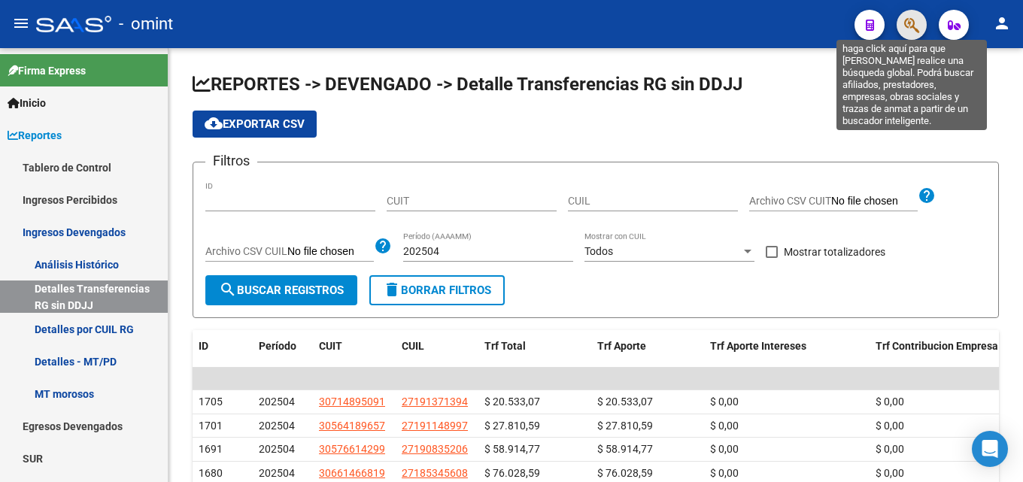
click at [912, 23] on icon "button" at bounding box center [911, 25] width 15 height 17
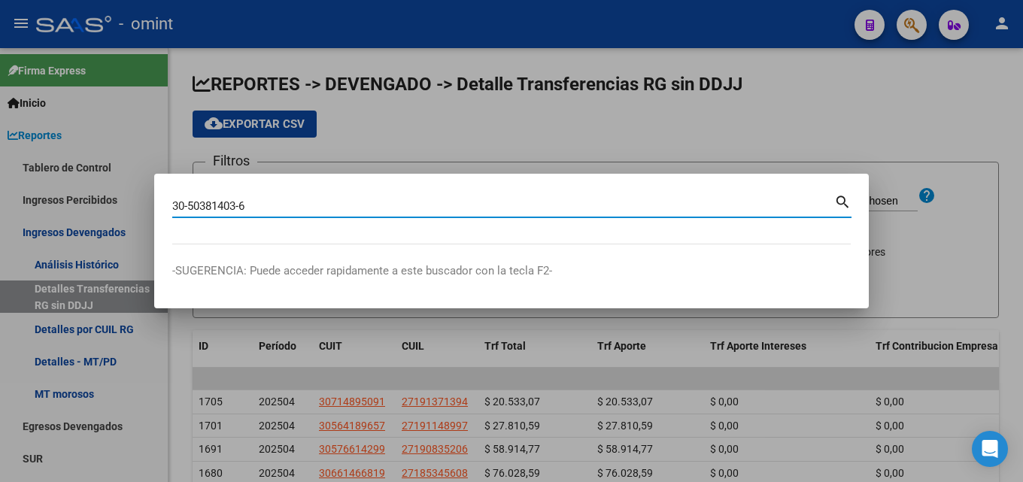
type input "30503814036"
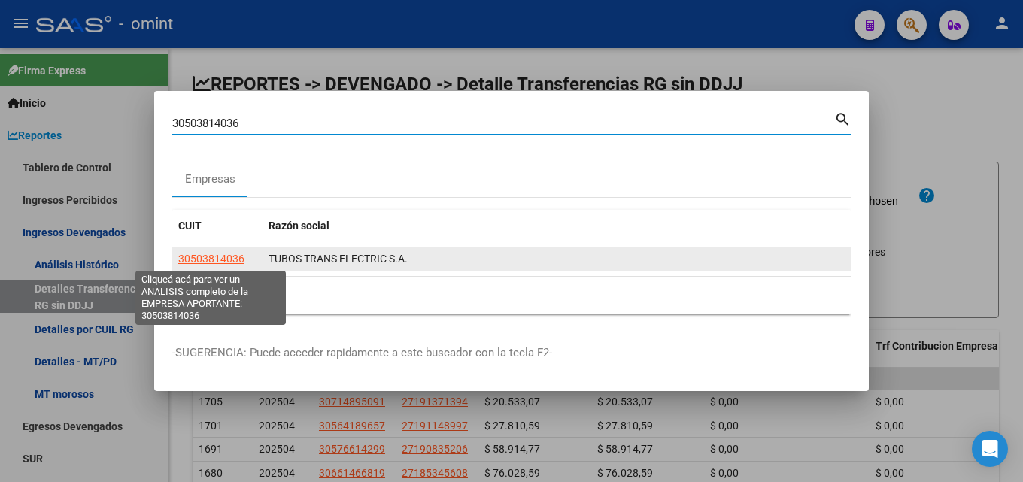
click at [185, 254] on span "30503814036" at bounding box center [211, 259] width 66 height 12
type textarea "30503814036"
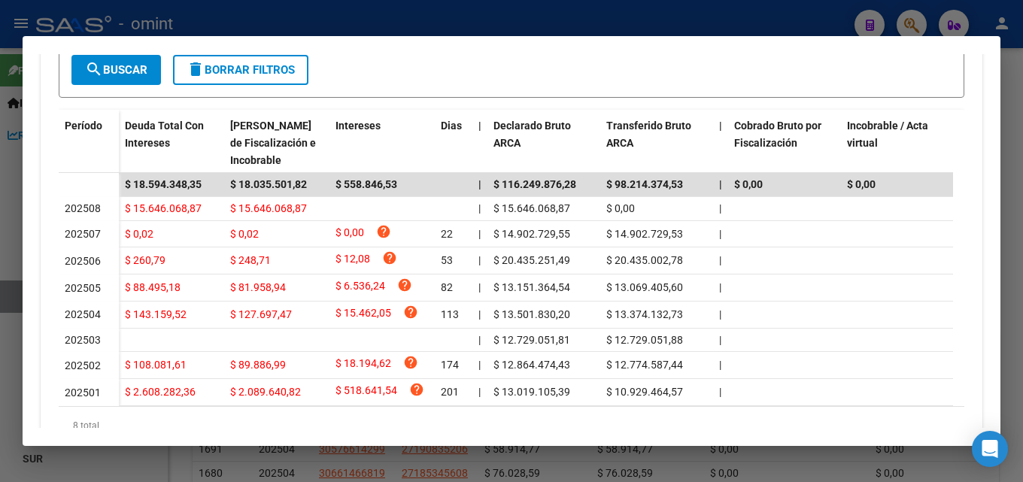
scroll to position [451, 0]
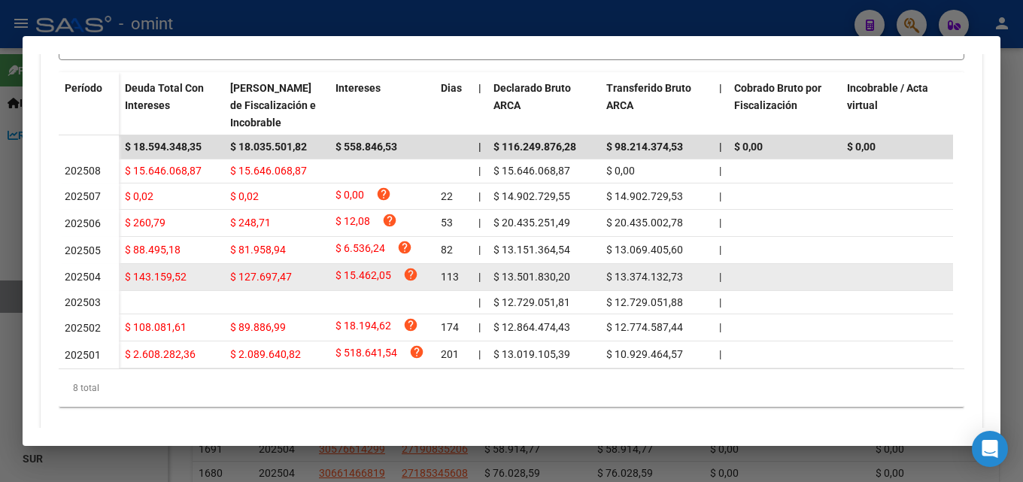
drag, startPoint x: 689, startPoint y: 276, endPoint x: 501, endPoint y: 270, distance: 188.1
click at [501, 270] on div "$ 143.159,52 $ 127.697,47 $ 15.462,05 help 113 | $ 13.501.830,20 $ 13.374.132,7…" at bounding box center [1018, 277] width 1798 height 27
copy div "13.501.830,20 $ 13.374.132,73"
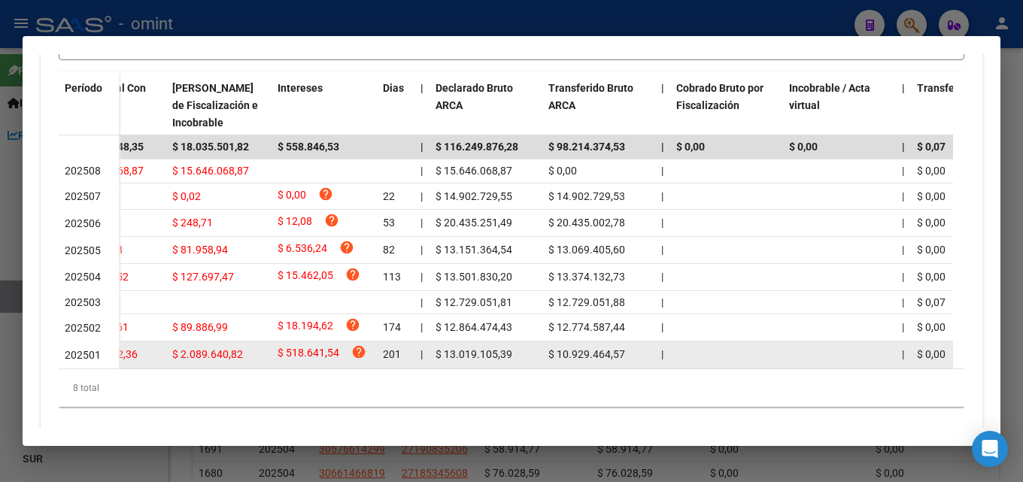
scroll to position [0, 56]
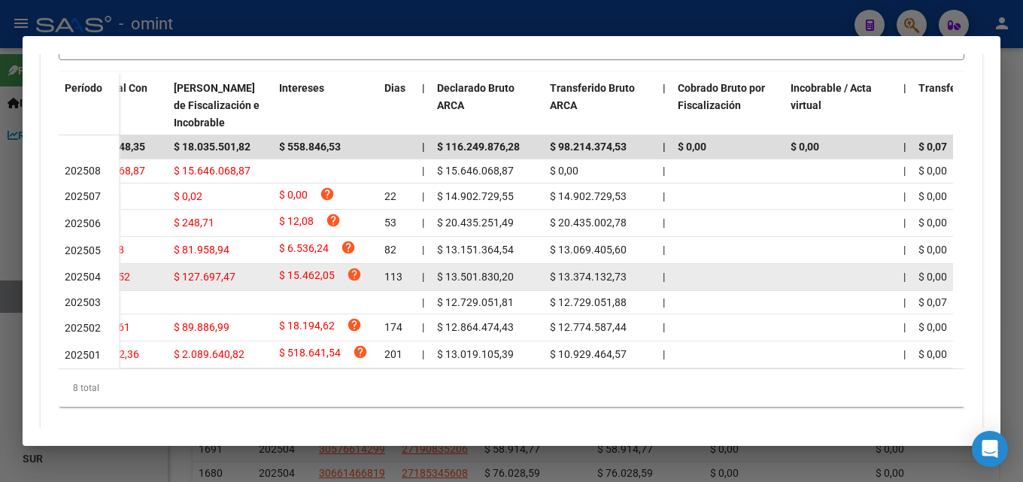
click at [531, 281] on div "$ 13.501.830,20" at bounding box center [487, 277] width 101 height 17
drag, startPoint x: 528, startPoint y: 278, endPoint x: 448, endPoint y: 275, distance: 79.8
click at [448, 275] on div "$ 13.501.830,20" at bounding box center [487, 277] width 101 height 17
copy span "13.501.830,20"
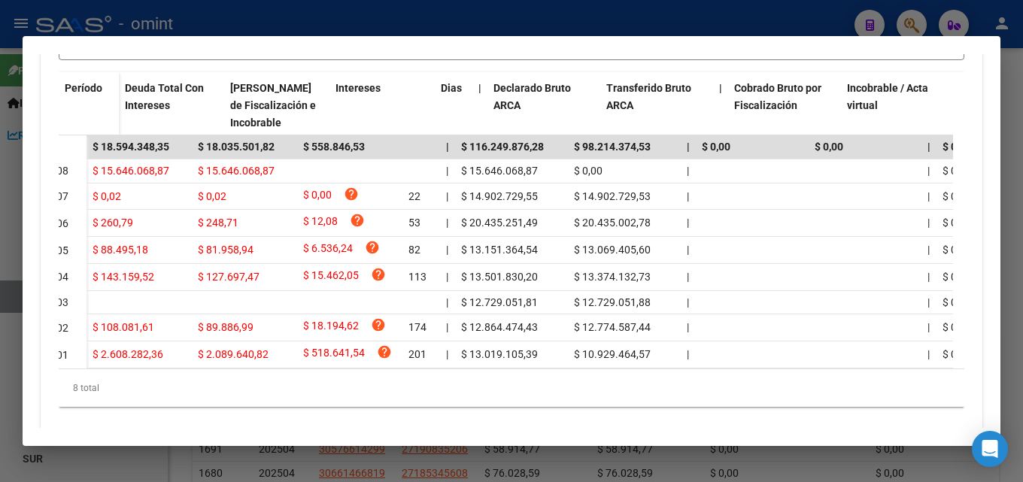
scroll to position [0, 0]
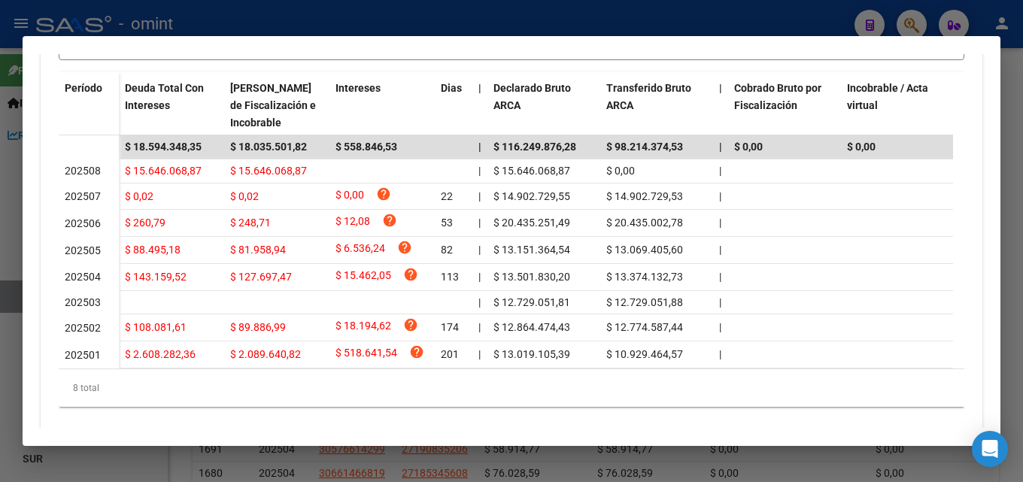
drag, startPoint x: 221, startPoint y: 382, endPoint x: 448, endPoint y: 383, distance: 226.4
click at [448, 383] on div "Período Deuda Total Con Intereses Deuda Bruta Neto de Fiscalización e Incobrabl…" at bounding box center [512, 239] width 906 height 335
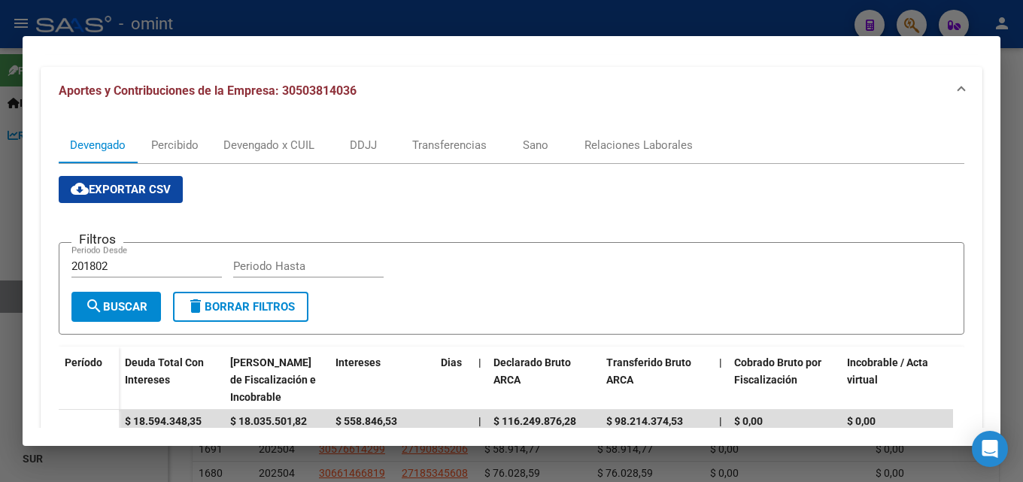
scroll to position [150, 0]
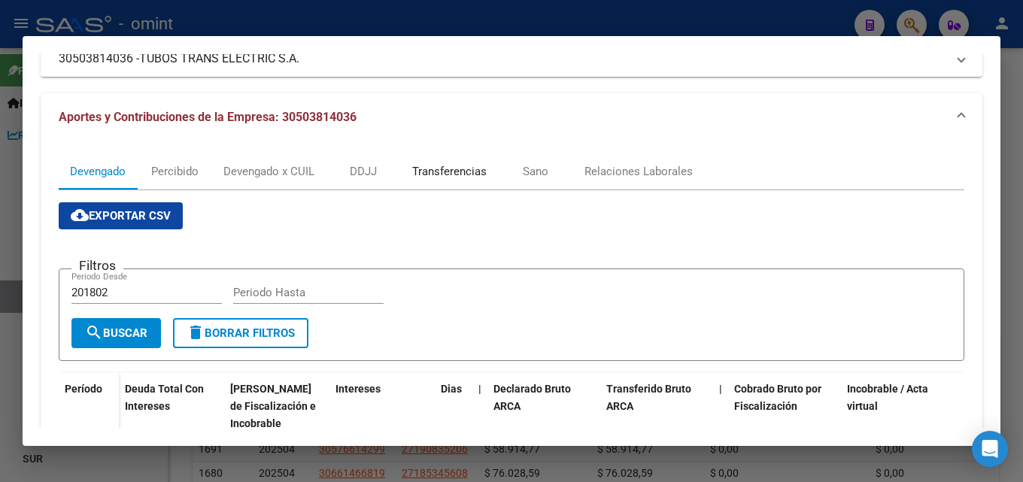
click at [413, 186] on div "Transferencias" at bounding box center [449, 171] width 97 height 36
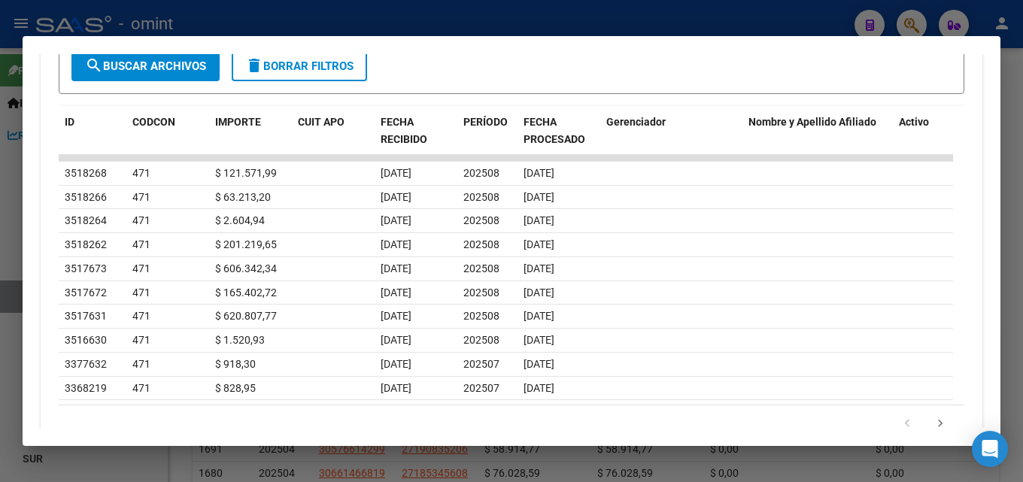
scroll to position [527, 0]
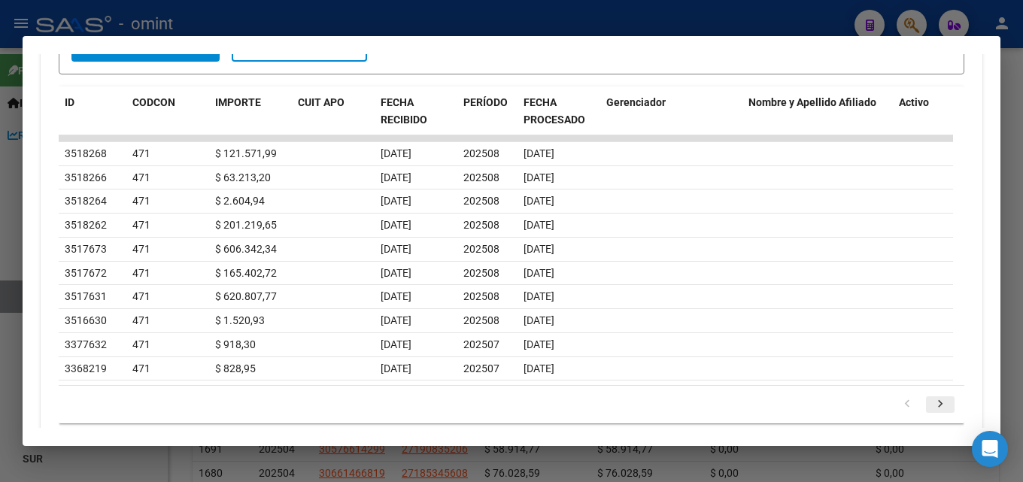
click at [930, 406] on icon "go to next page" at bounding box center [940, 406] width 20 height 18
click at [897, 407] on icon "go to previous page" at bounding box center [907, 406] width 20 height 18
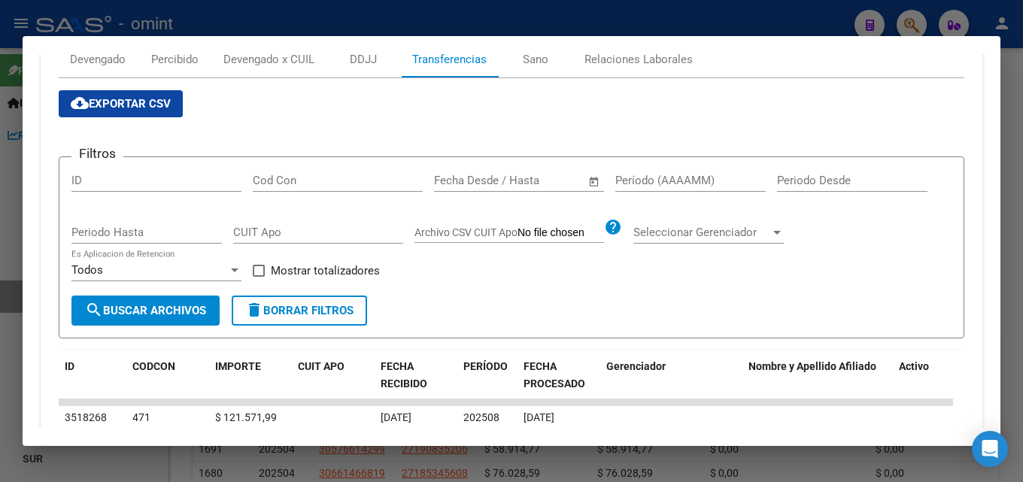
scroll to position [263, 0]
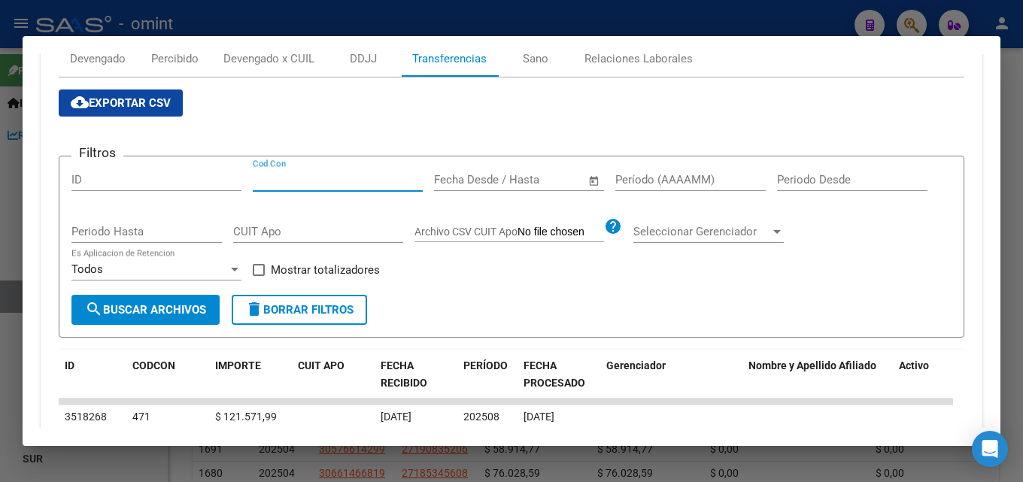
drag, startPoint x: 110, startPoint y: 183, endPoint x: 377, endPoint y: 184, distance: 267.0
click at [377, 184] on input "Cod Con" at bounding box center [338, 180] width 170 height 14
drag, startPoint x: 311, startPoint y: 235, endPoint x: 295, endPoint y: 238, distance: 16.8
click at [295, 238] on input "CUIT Apo" at bounding box center [318, 232] width 170 height 14
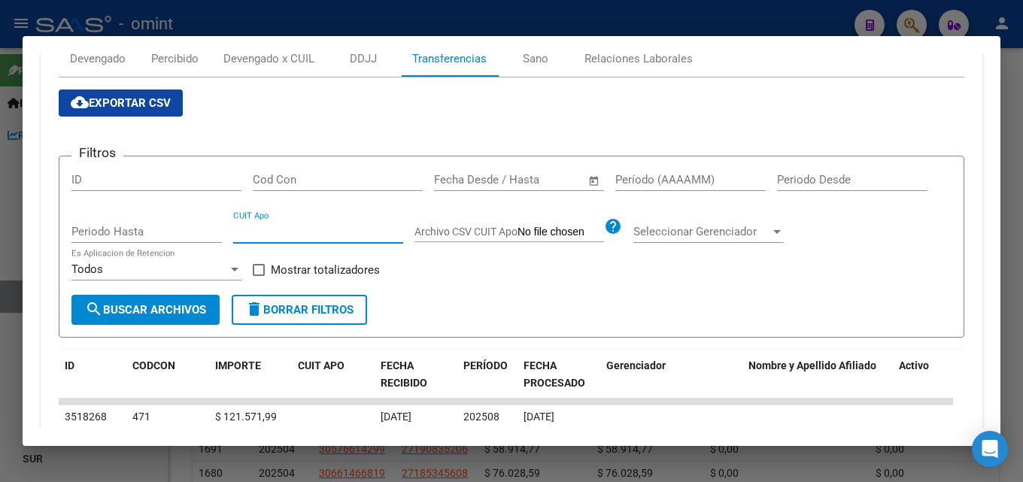
paste input "13-50183020"
drag, startPoint x: 308, startPoint y: 232, endPoint x: 7, endPoint y: 210, distance: 301.7
click at [5, 210] on div "30503814036 Buscar (apellido, dni, cuil, nro traspaso, cuit, obra social) searc…" at bounding box center [511, 241] width 1023 height 482
paste input "30-50381403-6"
type input "30-50381403-6"
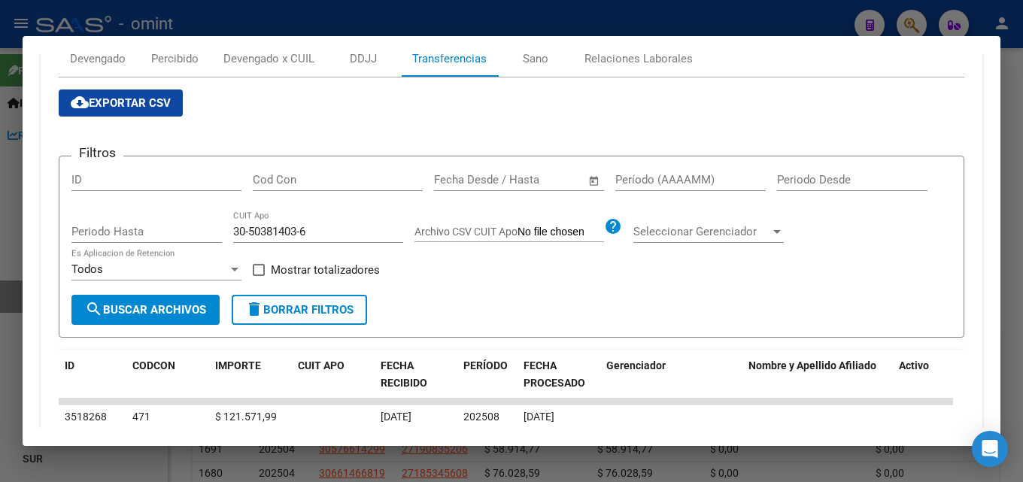
click at [651, 167] on form "Filtros ID Cod Con Fecha inicio – Fecha fin Fecha Desde / Hasta Período (AAAAMM…" at bounding box center [512, 247] width 906 height 182
click at [655, 178] on input "Período (AAAAMM)" at bounding box center [690, 180] width 150 height 14
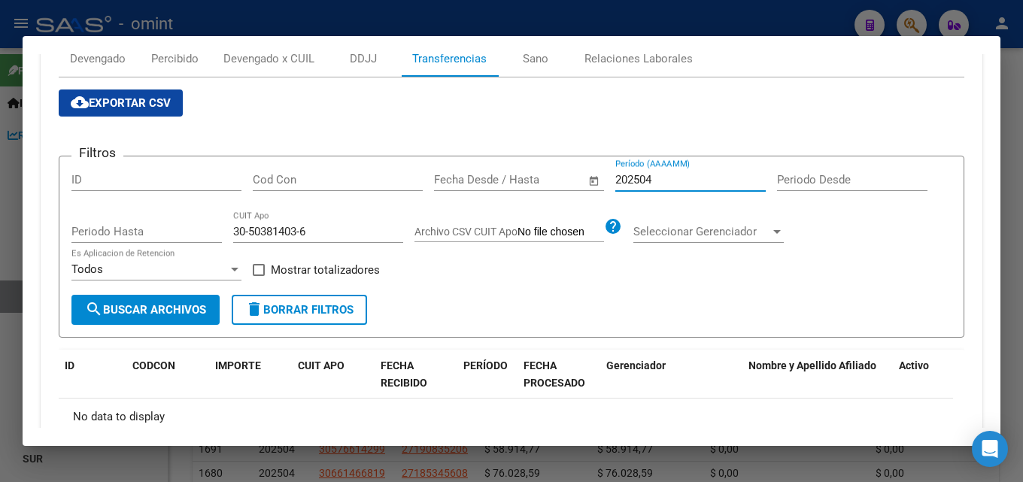
type input "202504"
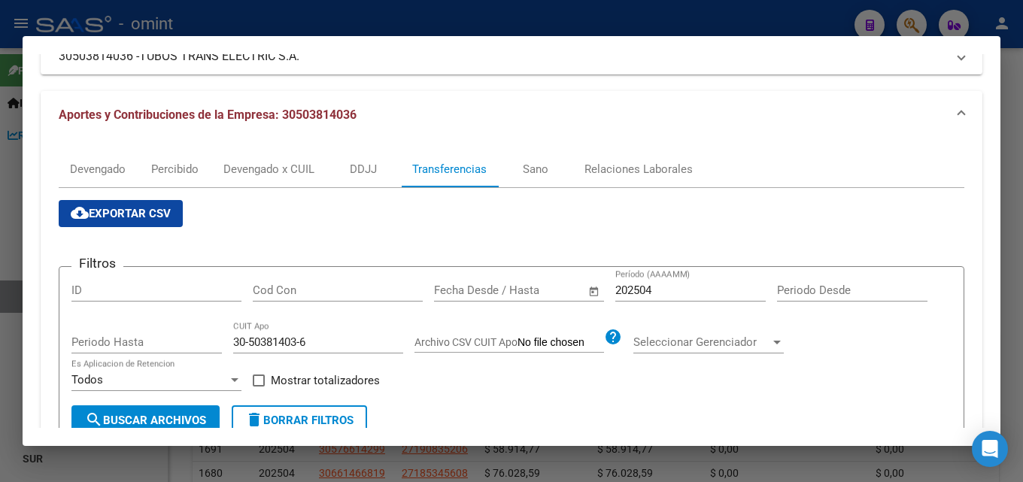
scroll to position [126, 0]
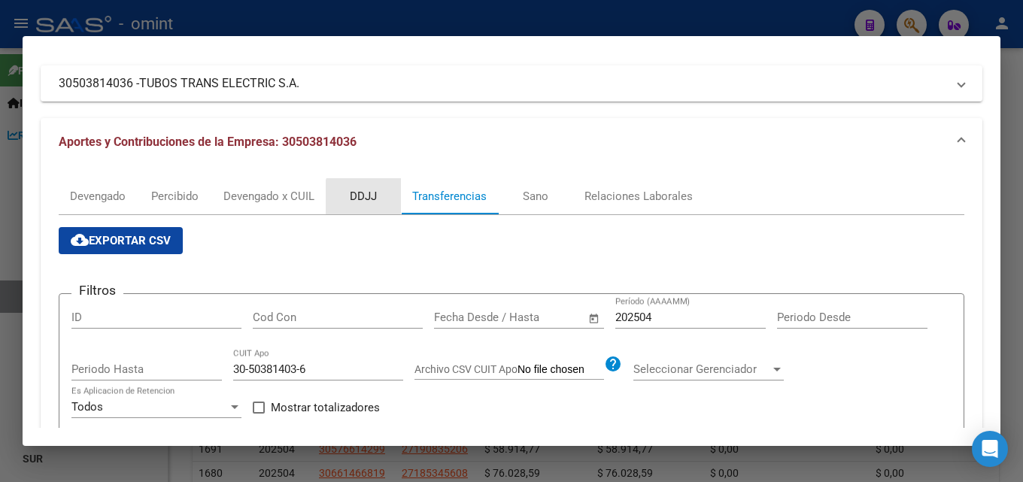
click at [381, 198] on div "DDJJ" at bounding box center [363, 196] width 75 height 36
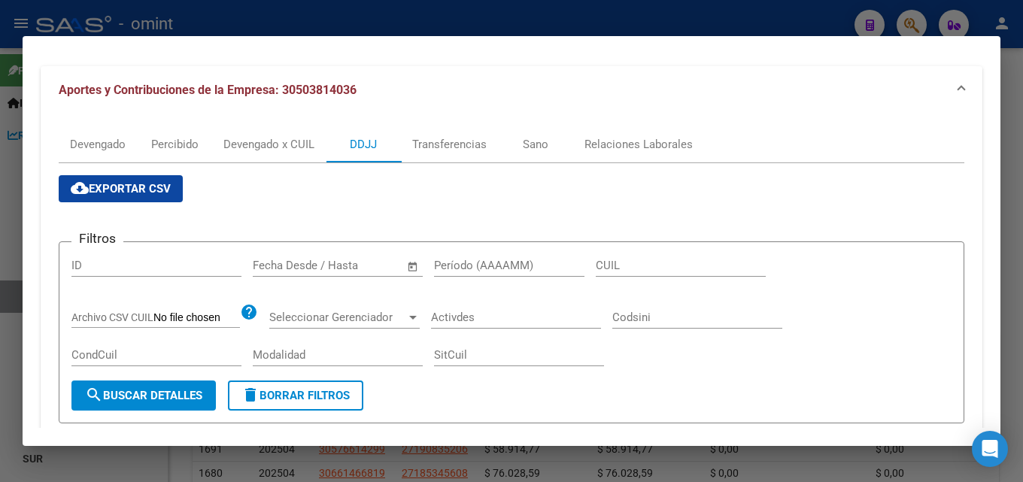
scroll to position [0, 0]
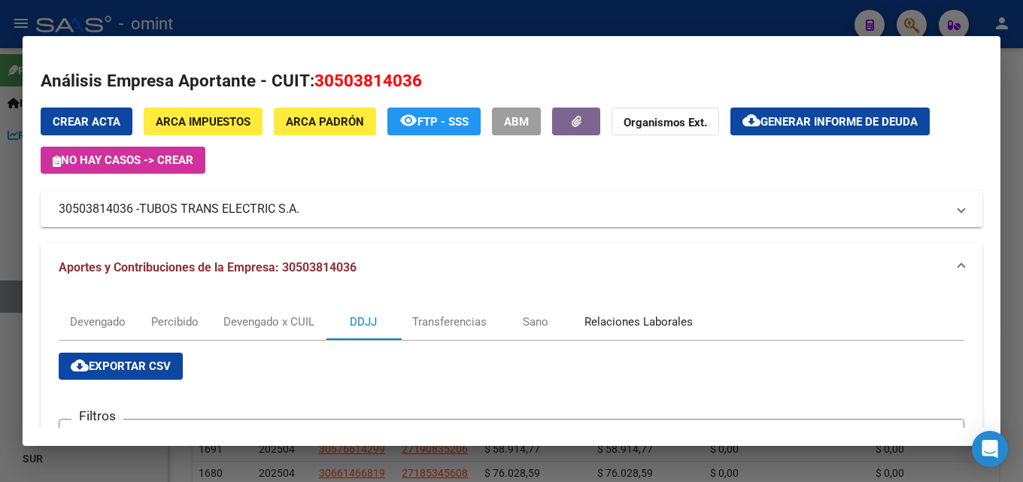
click at [652, 335] on div "Relaciones Laborales" at bounding box center [638, 322] width 131 height 36
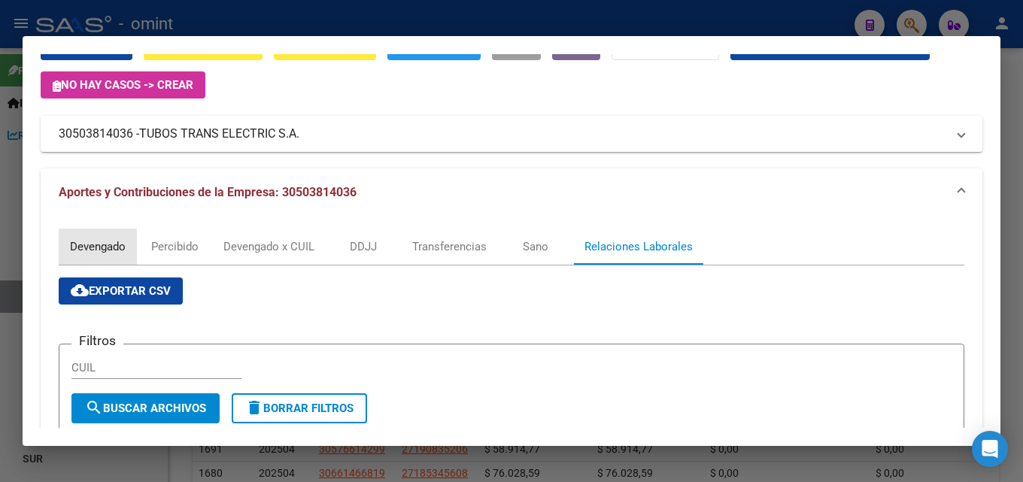
click at [95, 246] on div "Devengado" at bounding box center [98, 246] width 56 height 17
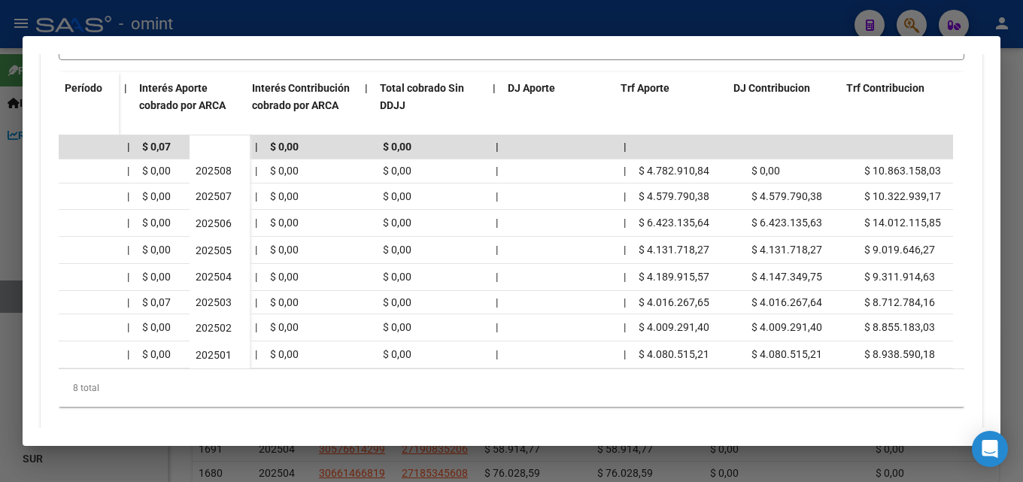
scroll to position [0, 964]
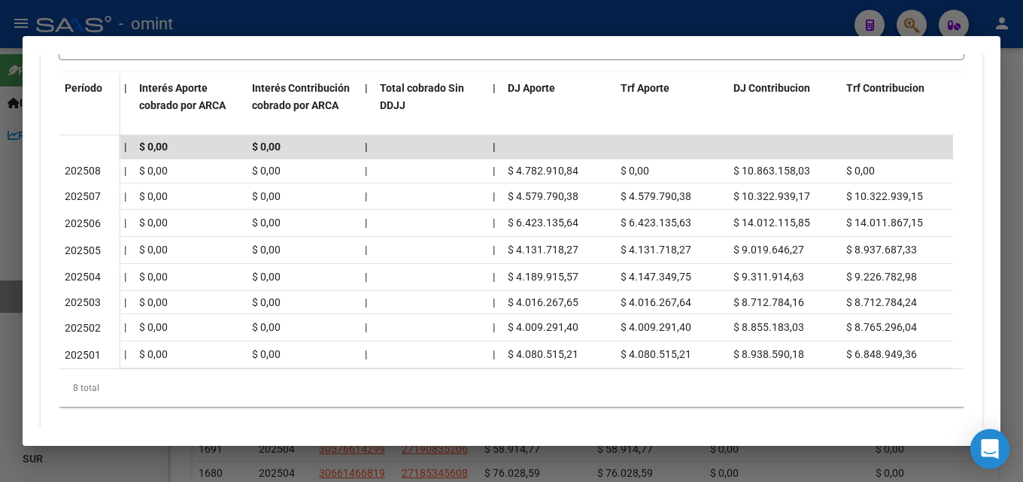
click at [997, 445] on icon "Open Intercom Messenger" at bounding box center [990, 449] width 20 height 20
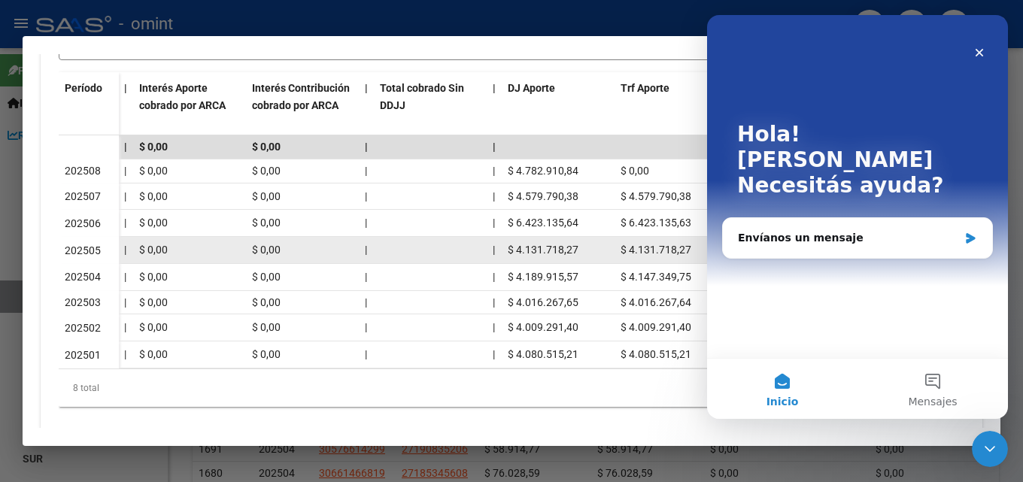
scroll to position [0, 0]
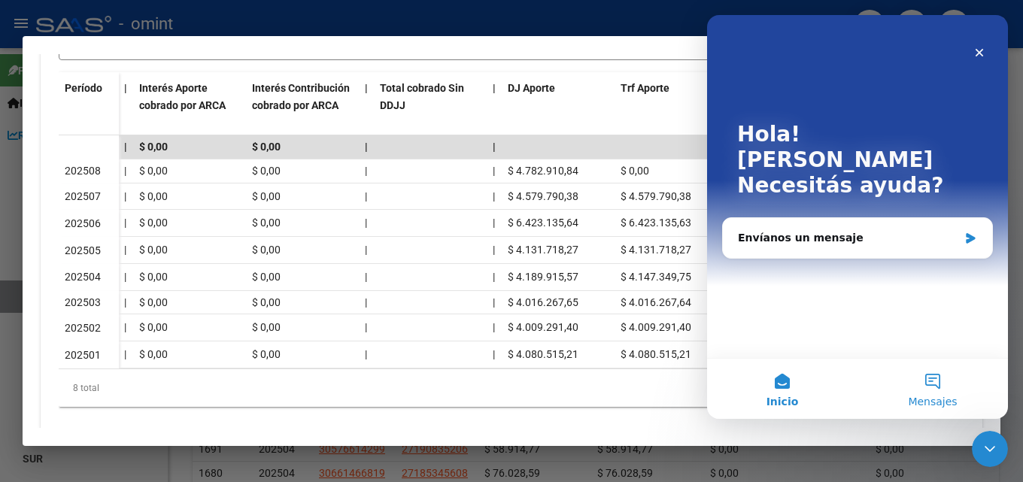
click at [943, 406] on span "Mensajes" at bounding box center [932, 401] width 49 height 11
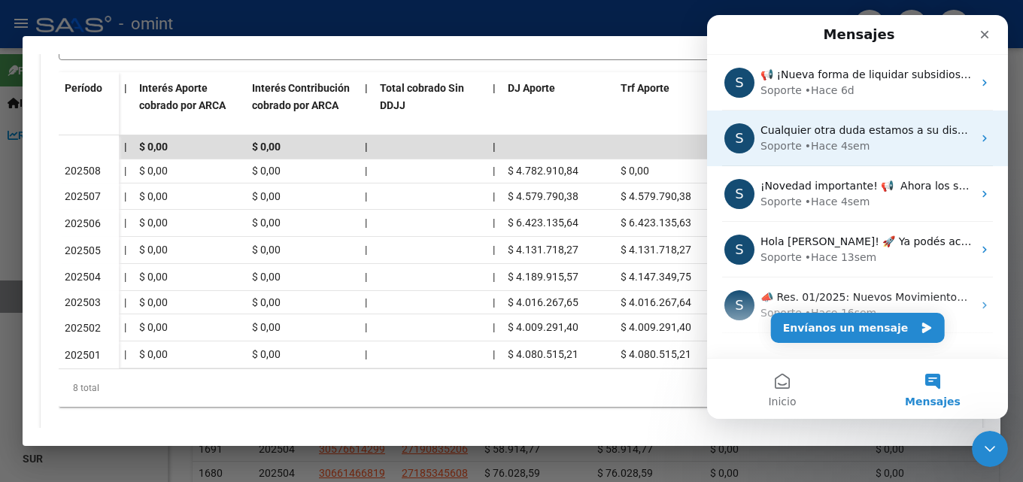
click at [870, 132] on span "Cualquier otra duda estamos a su disposición." at bounding box center [882, 130] width 244 height 12
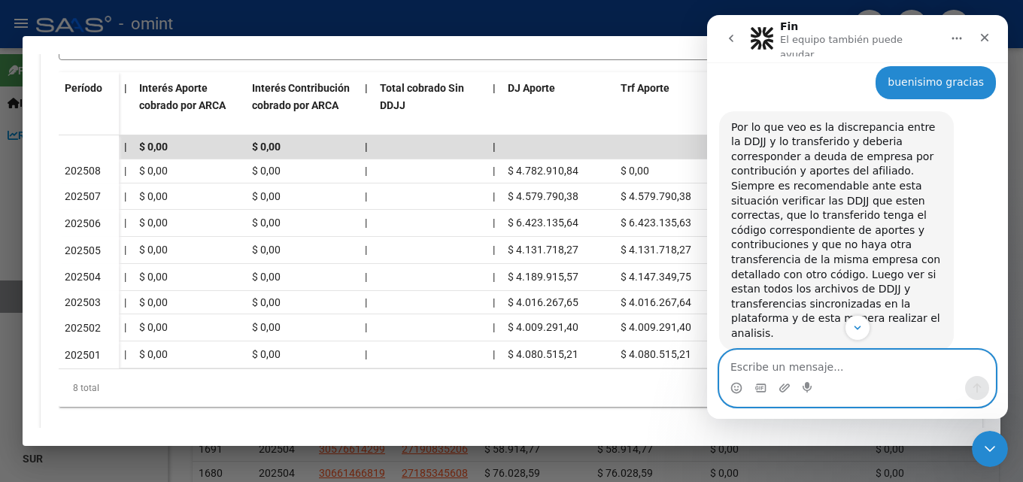
scroll to position [609, 0]
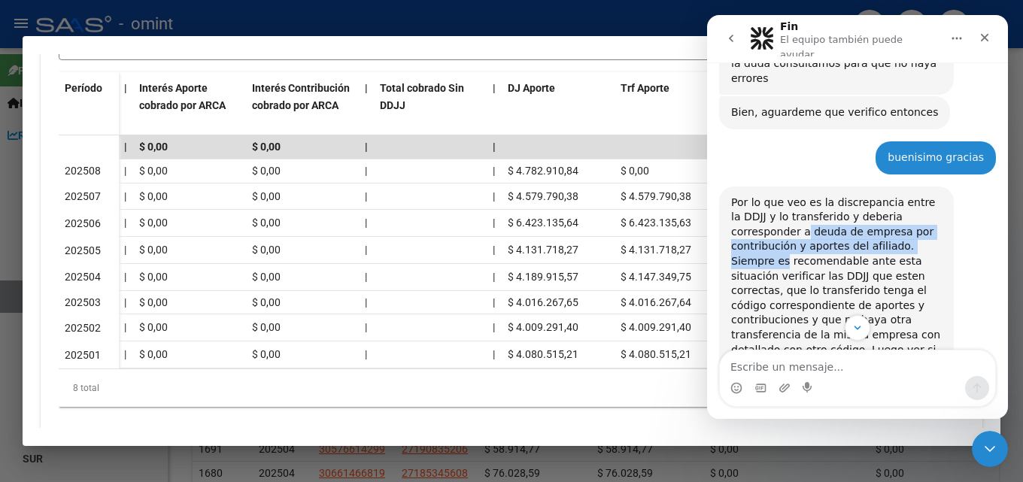
drag, startPoint x: 738, startPoint y: 168, endPoint x: 908, endPoint y: 177, distance: 170.2
click at [908, 196] on div "Por lo que veo es la discrepancia entre la DDJJ y lo transferido y deberia corr…" at bounding box center [836, 306] width 211 height 221
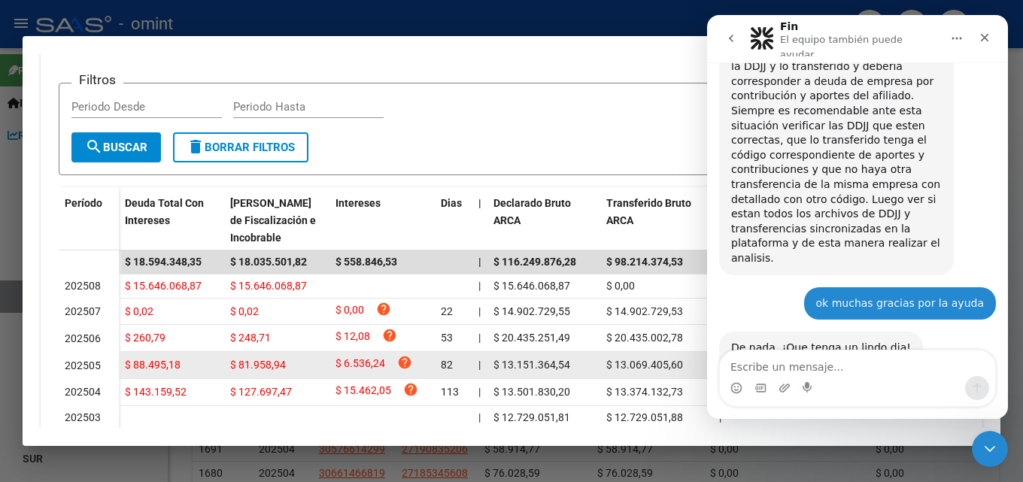
scroll to position [487, 0]
